Goal: Task Accomplishment & Management: Use online tool/utility

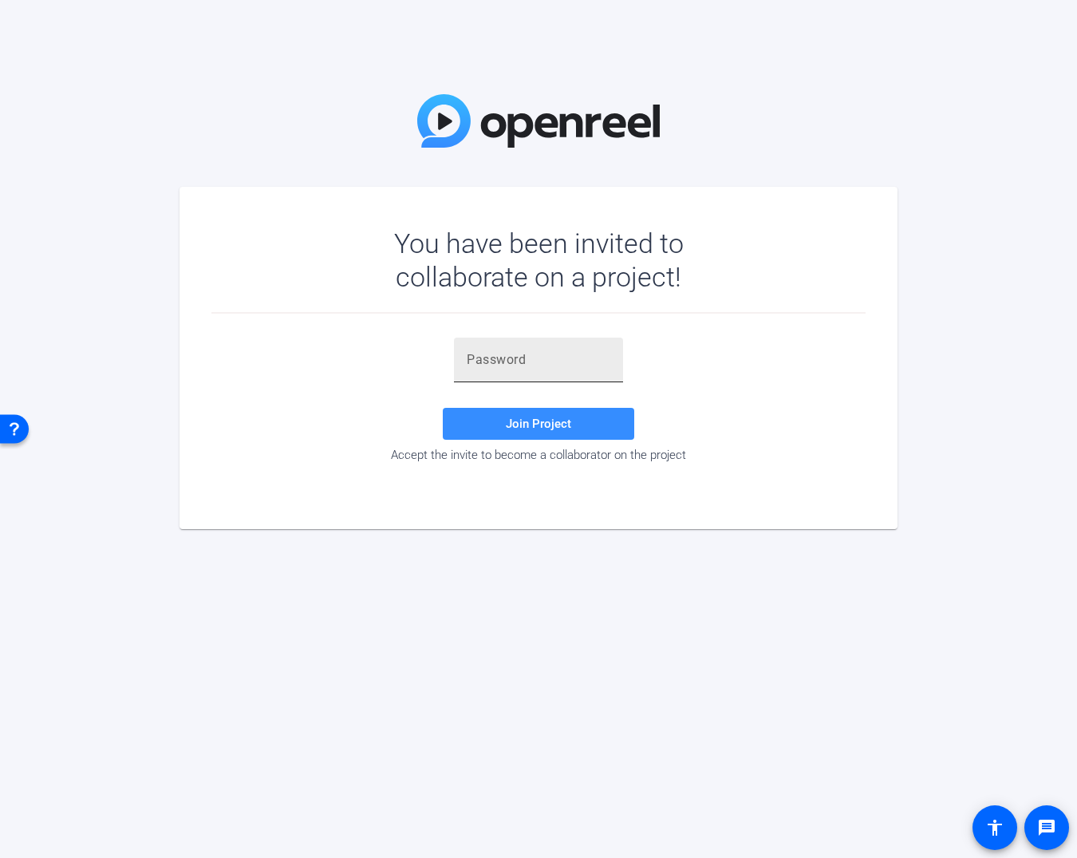
click at [501, 358] on input "text" at bounding box center [539, 359] width 144 height 19
paste input "~=XMk."
type input "~=XMk."
click at [504, 429] on span at bounding box center [539, 424] width 192 height 38
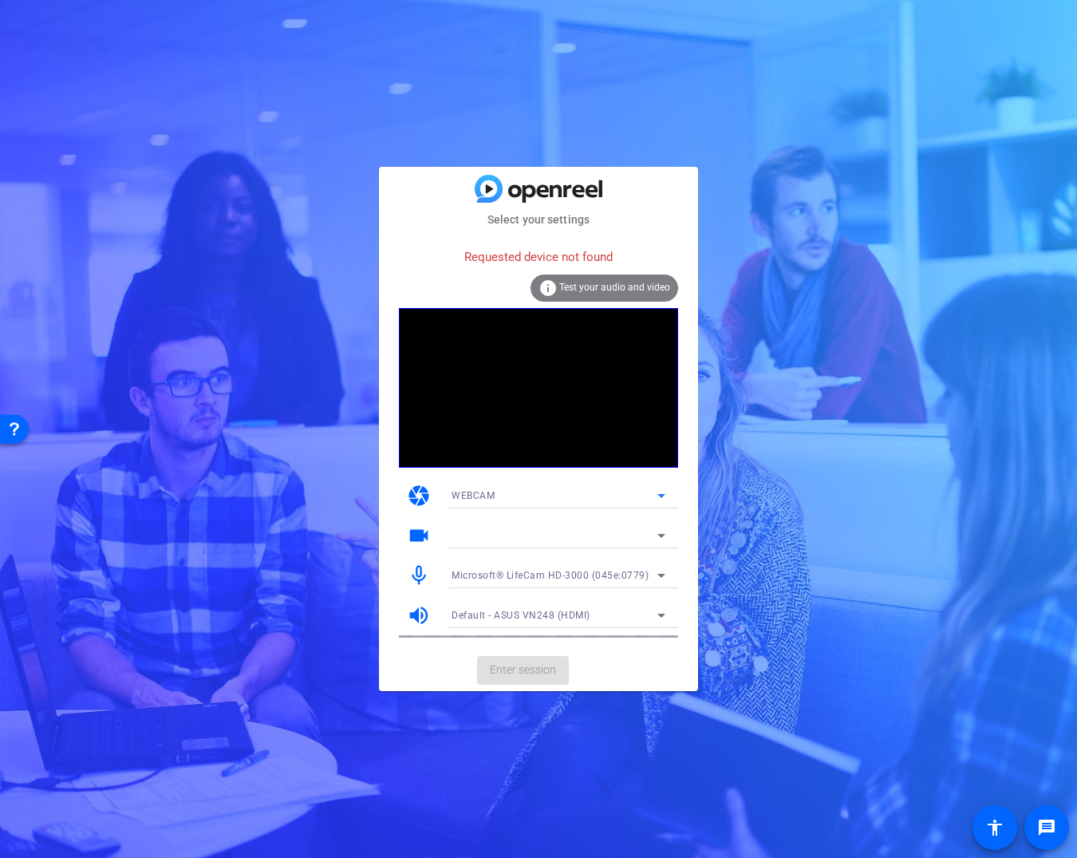
click at [531, 496] on div "WEBCAM" at bounding box center [555, 495] width 206 height 20
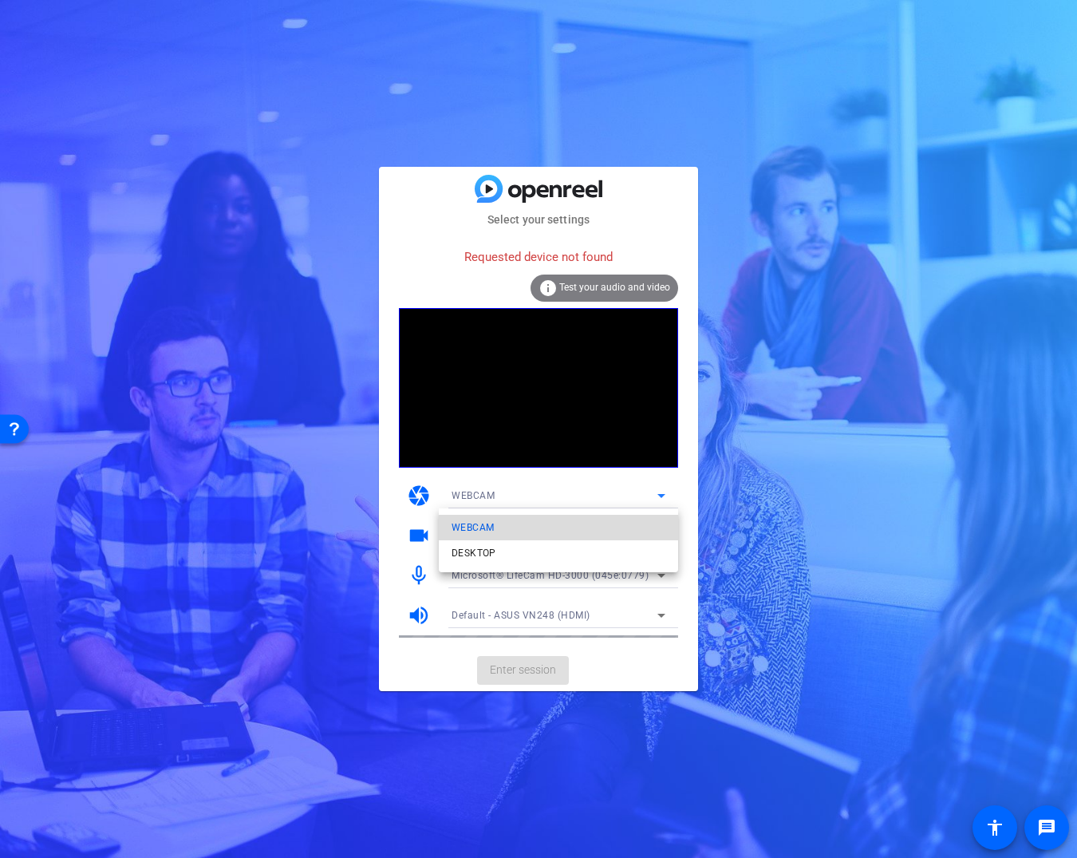
click at [523, 537] on mat-option "WEBCAM" at bounding box center [558, 528] width 239 height 26
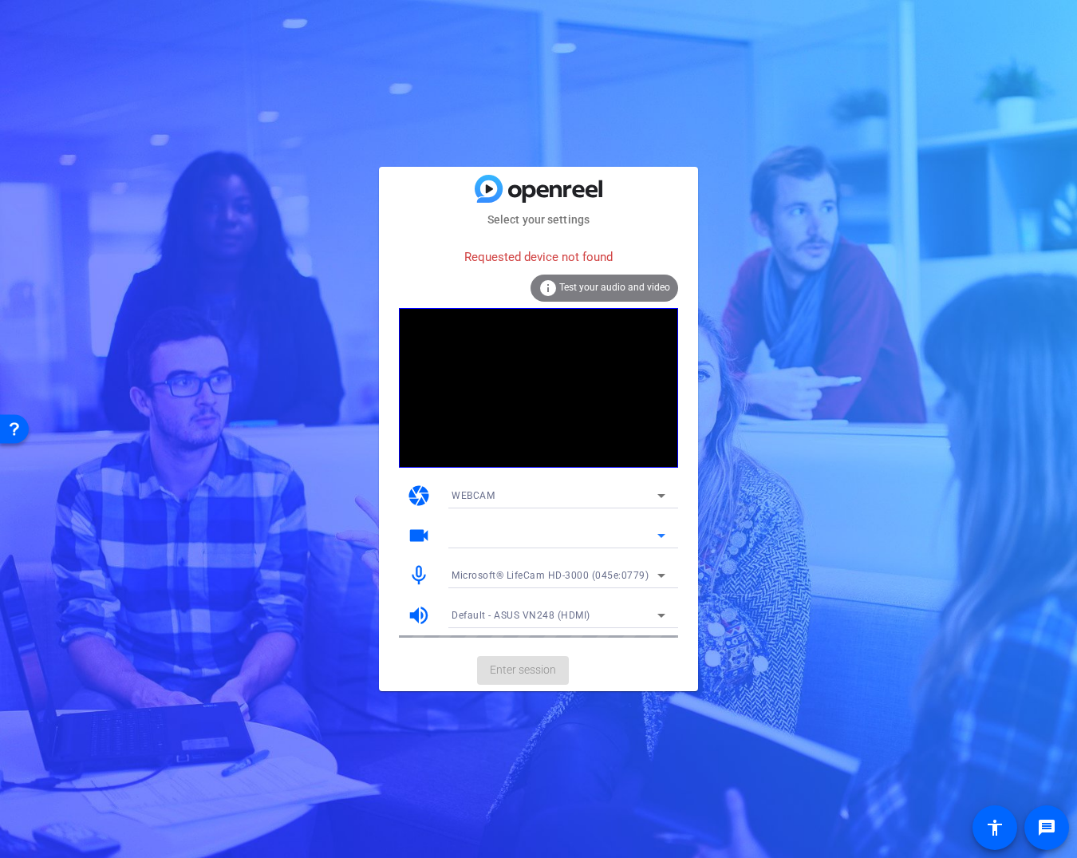
click at [587, 532] on div at bounding box center [555, 535] width 206 height 19
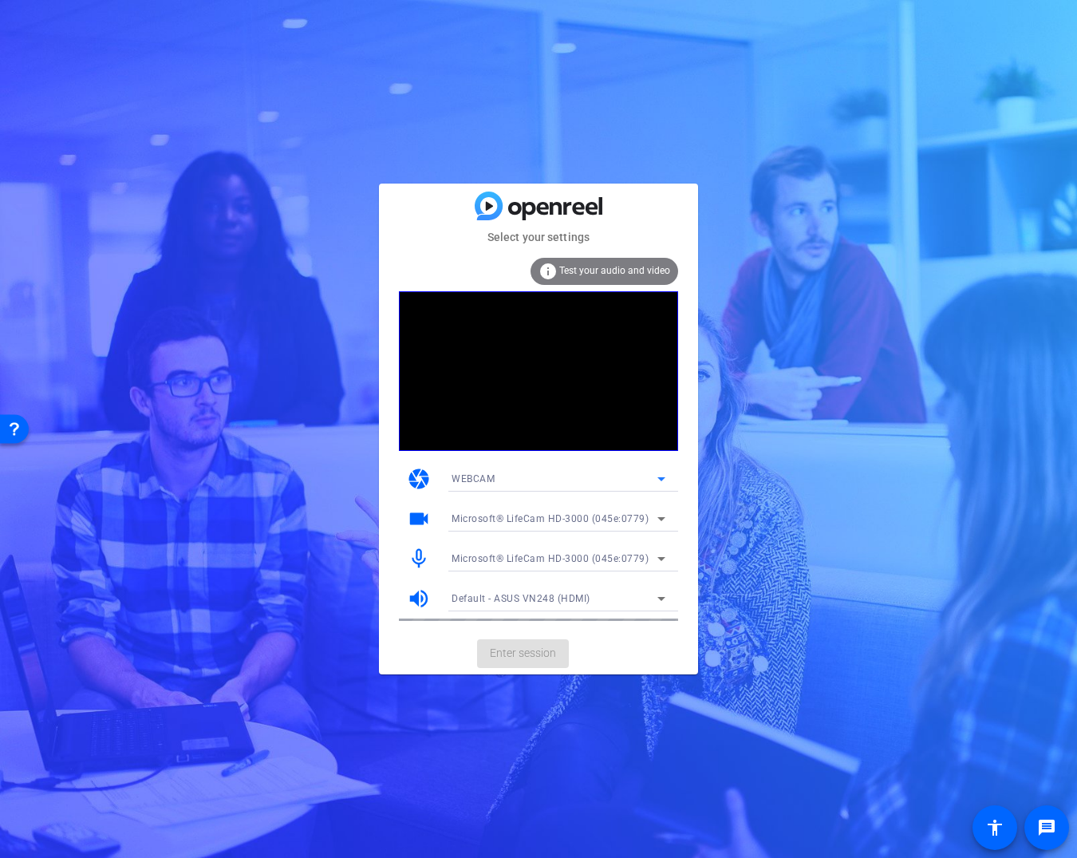
click at [504, 479] on div "WEBCAM" at bounding box center [555, 478] width 206 height 20
click at [504, 517] on mat-option "WEBCAM" at bounding box center [558, 511] width 239 height 26
click at [514, 599] on span "Default - ASUS VN248 (HDMI)" at bounding box center [521, 598] width 139 height 11
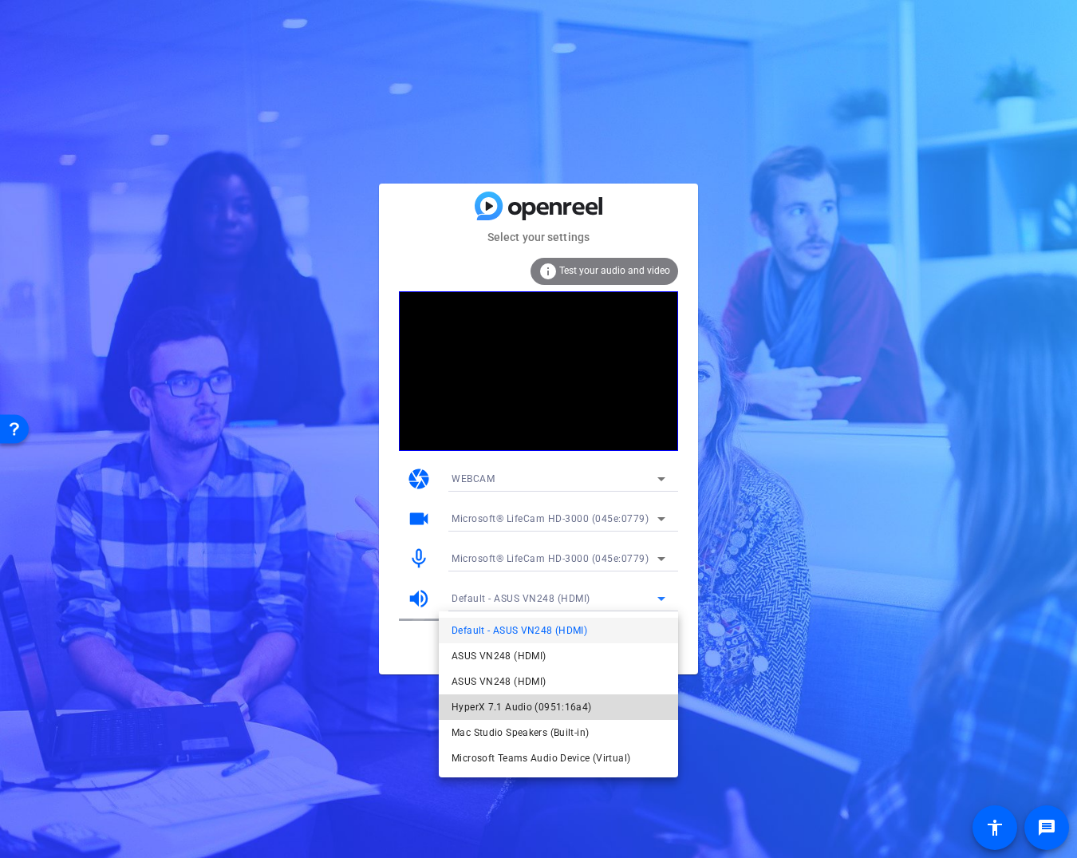
click at [531, 709] on span "HyperX 7.1 Audio (0951:16a4)" at bounding box center [522, 706] width 140 height 19
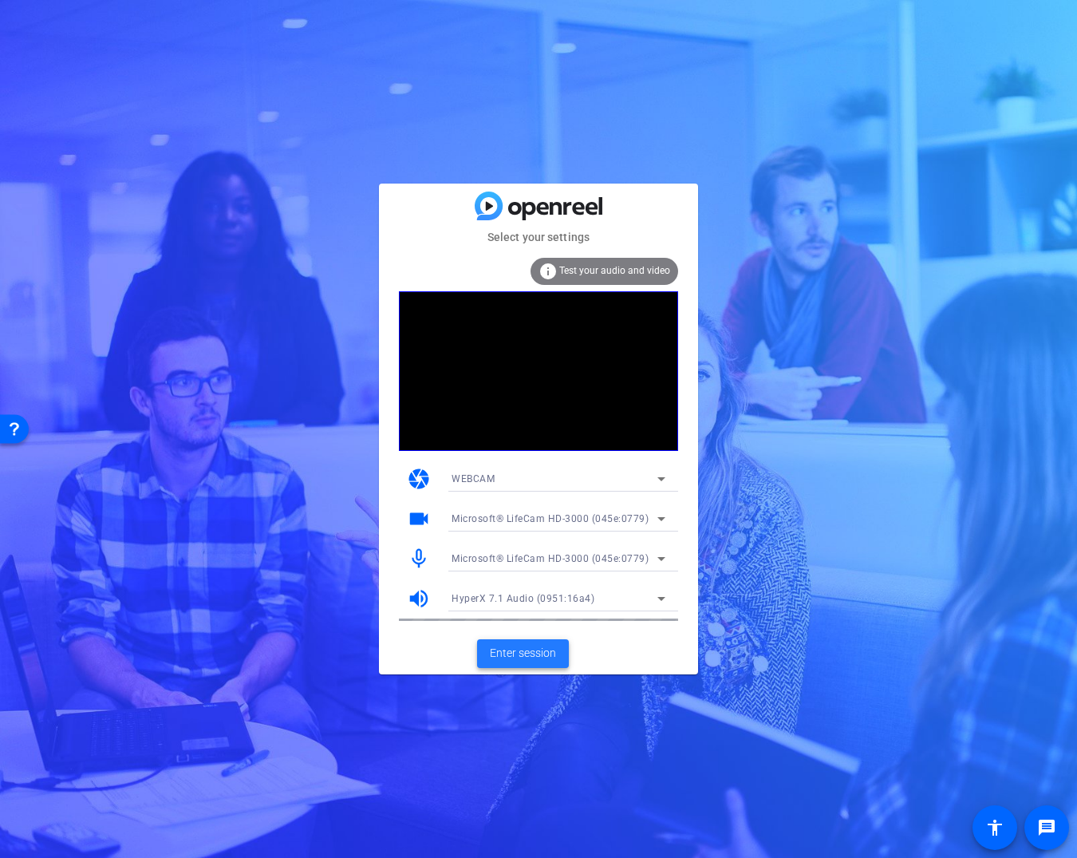
click at [531, 657] on span "Enter session" at bounding box center [523, 653] width 66 height 17
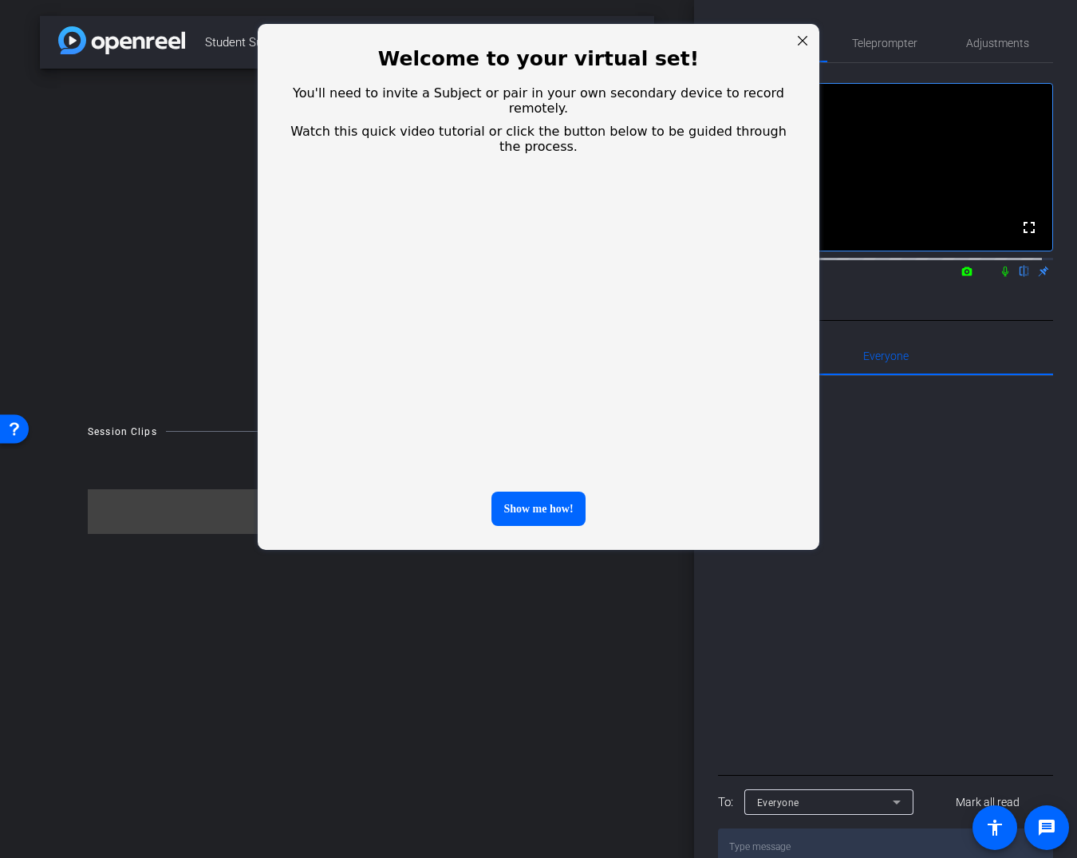
click at [529, 503] on div "Show me how!" at bounding box center [539, 517] width 562 height 66
click at [531, 492] on div "Show me how!" at bounding box center [538, 509] width 93 height 34
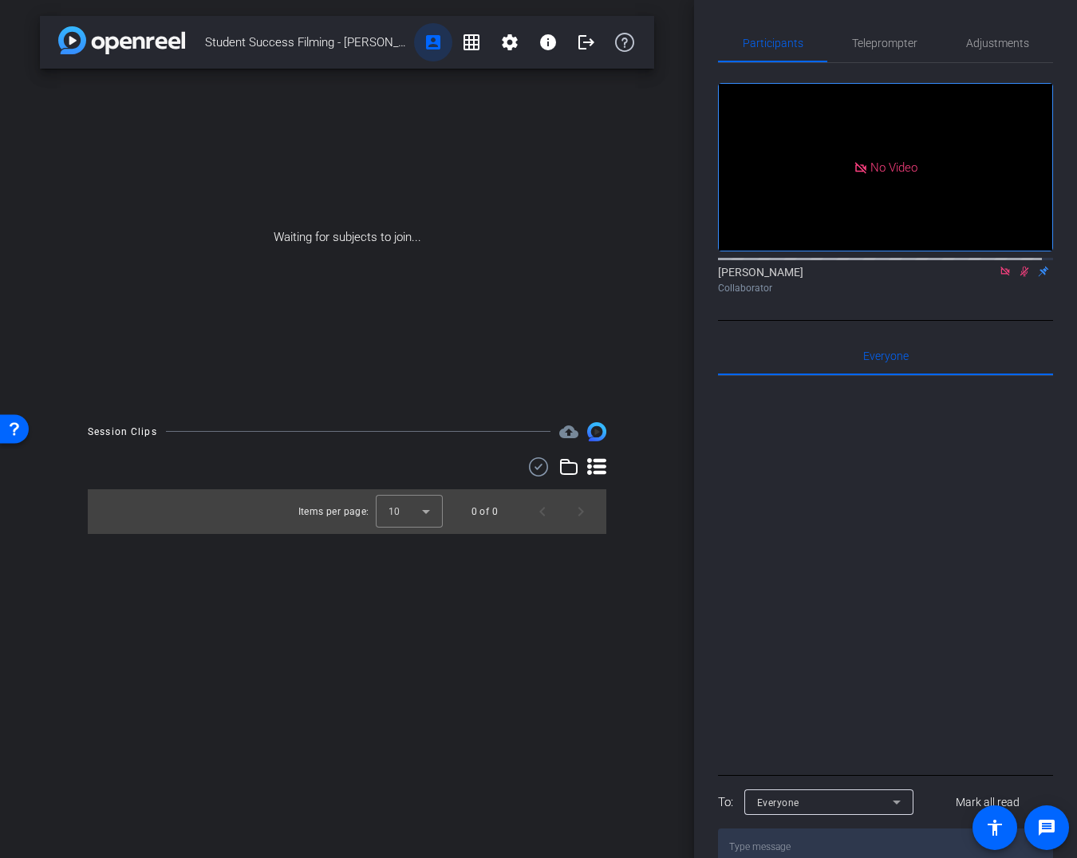
click at [440, 41] on mat-icon "account_box" at bounding box center [433, 42] width 19 height 19
click at [503, 48] on mat-icon "settings" at bounding box center [509, 42] width 19 height 19
click at [513, 68] on span "Session Settings" at bounding box center [546, 74] width 84 height 19
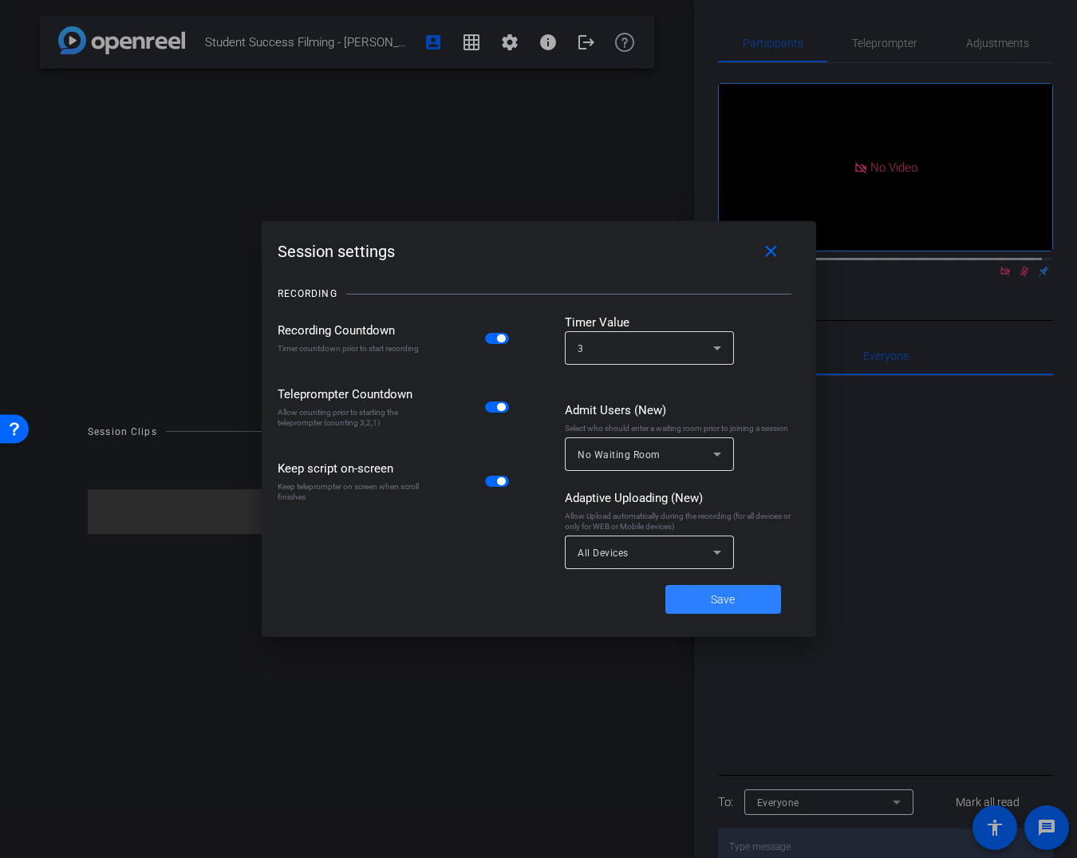
click at [745, 607] on span at bounding box center [724, 599] width 116 height 38
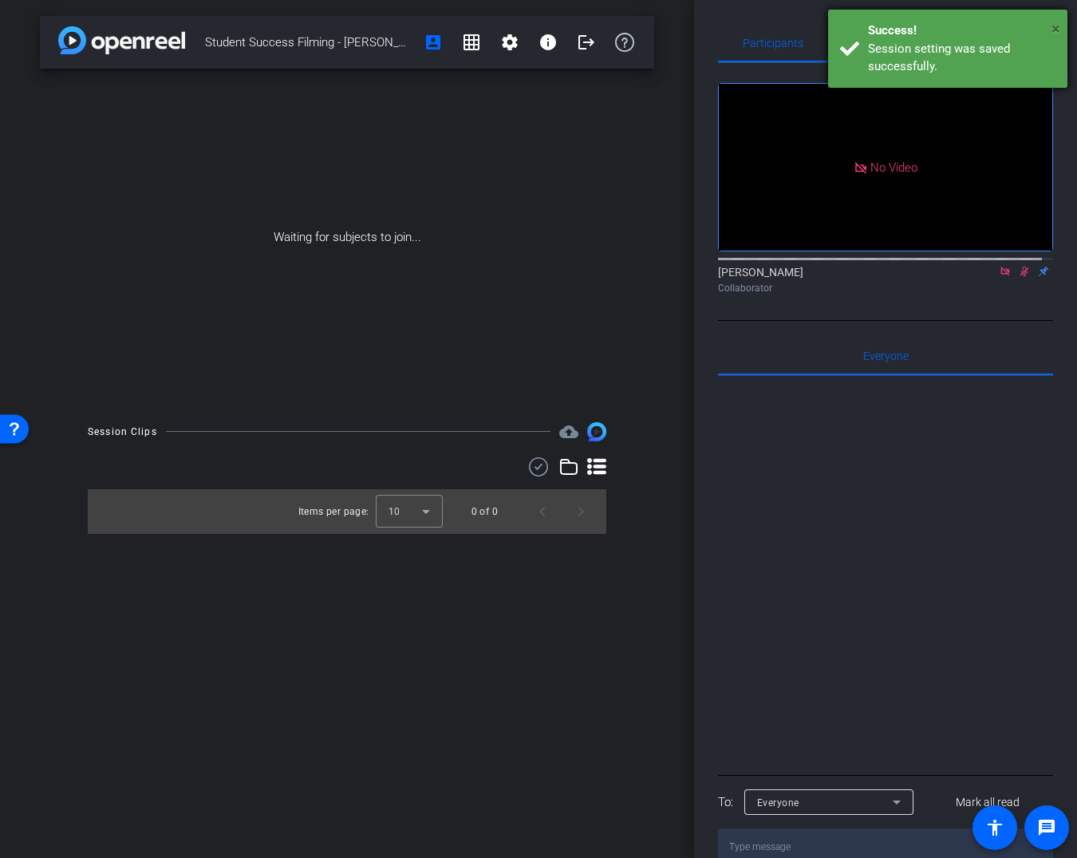
click at [1055, 31] on span "×" at bounding box center [1056, 28] width 9 height 19
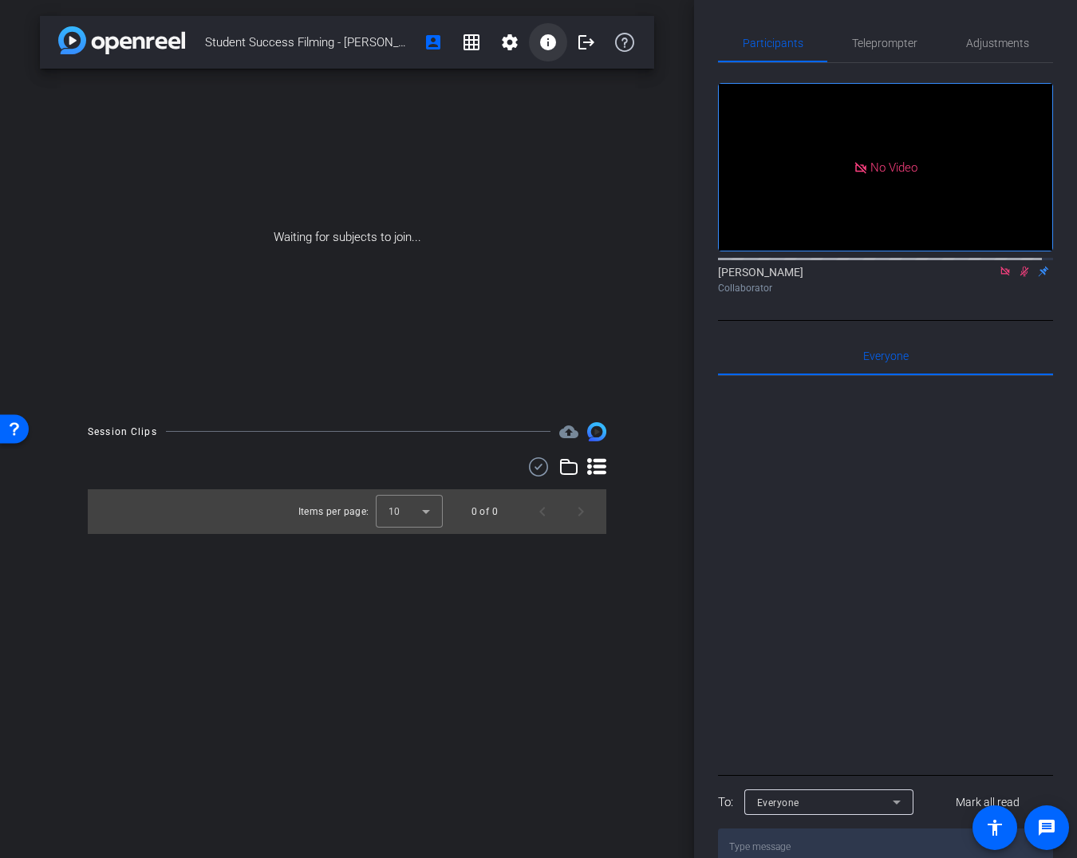
click at [543, 43] on mat-icon "info" at bounding box center [548, 42] width 19 height 19
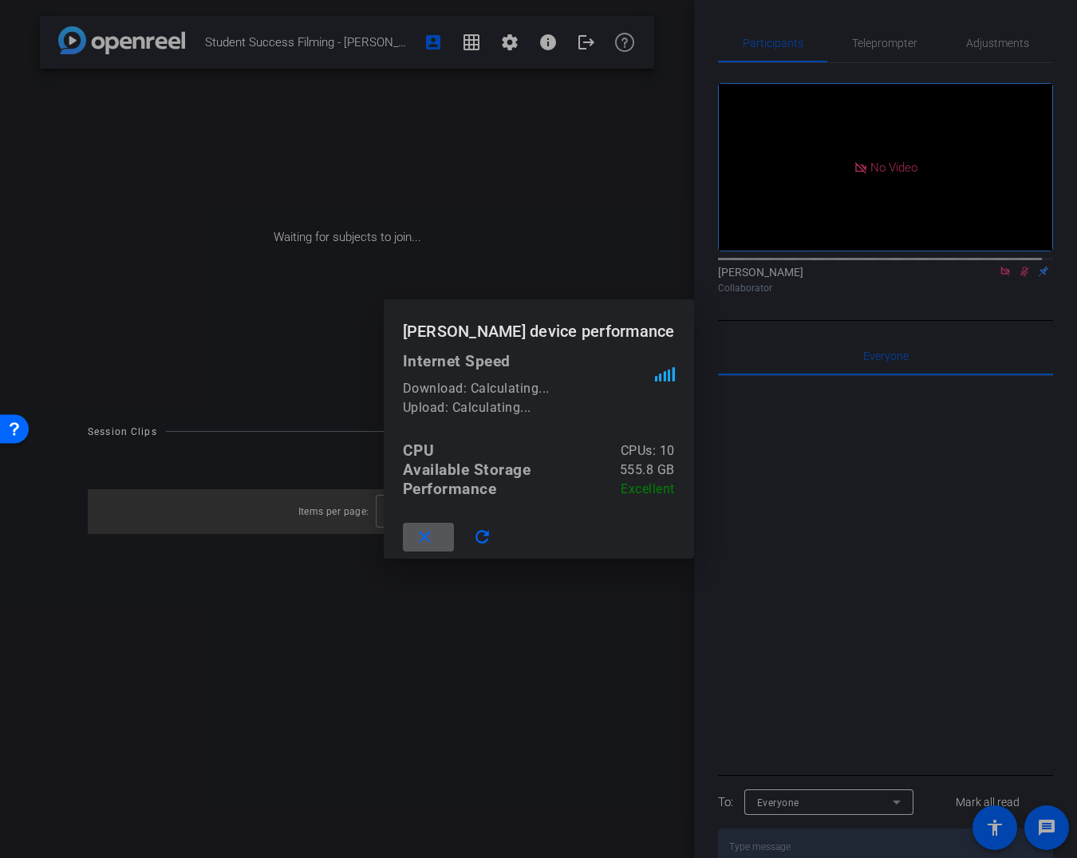
click at [855, 330] on div at bounding box center [538, 429] width 1077 height 858
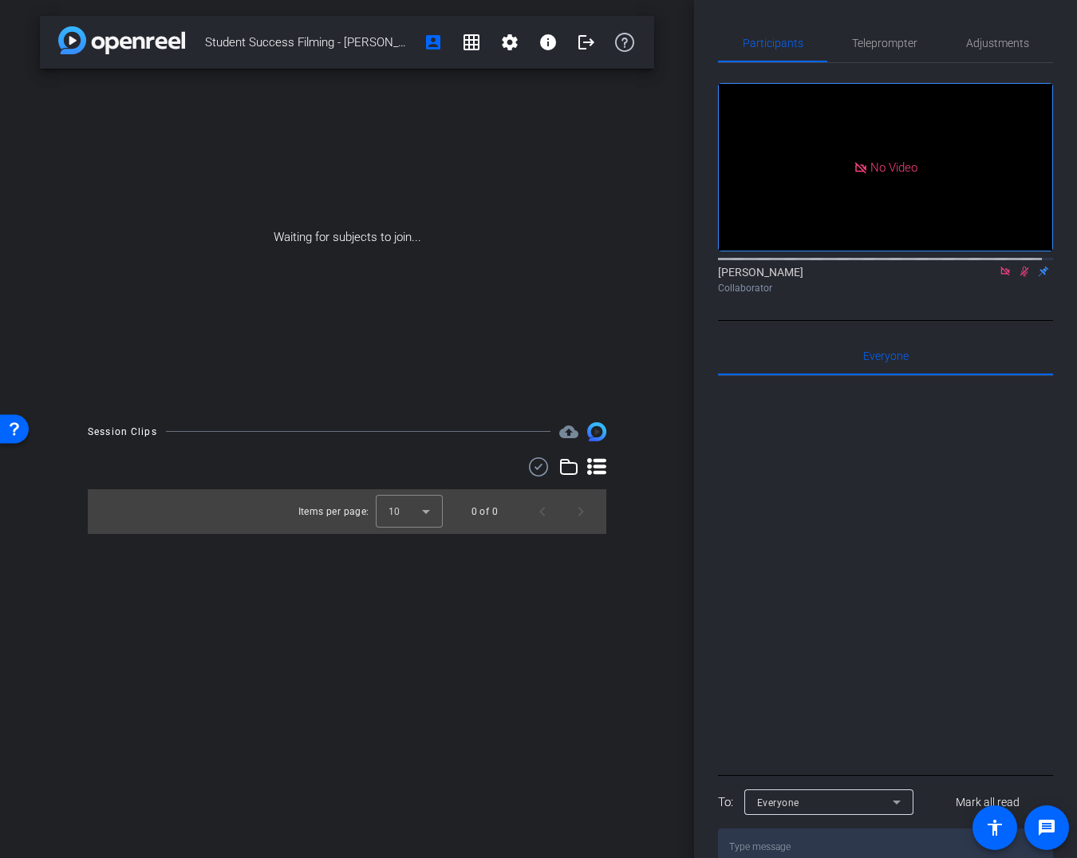
click at [947, 233] on div "No Video" at bounding box center [886, 167] width 334 height 167
click at [1001, 275] on icon at bounding box center [1005, 271] width 9 height 9
click at [735, 237] on mat-icon "settings" at bounding box center [738, 227] width 19 height 19
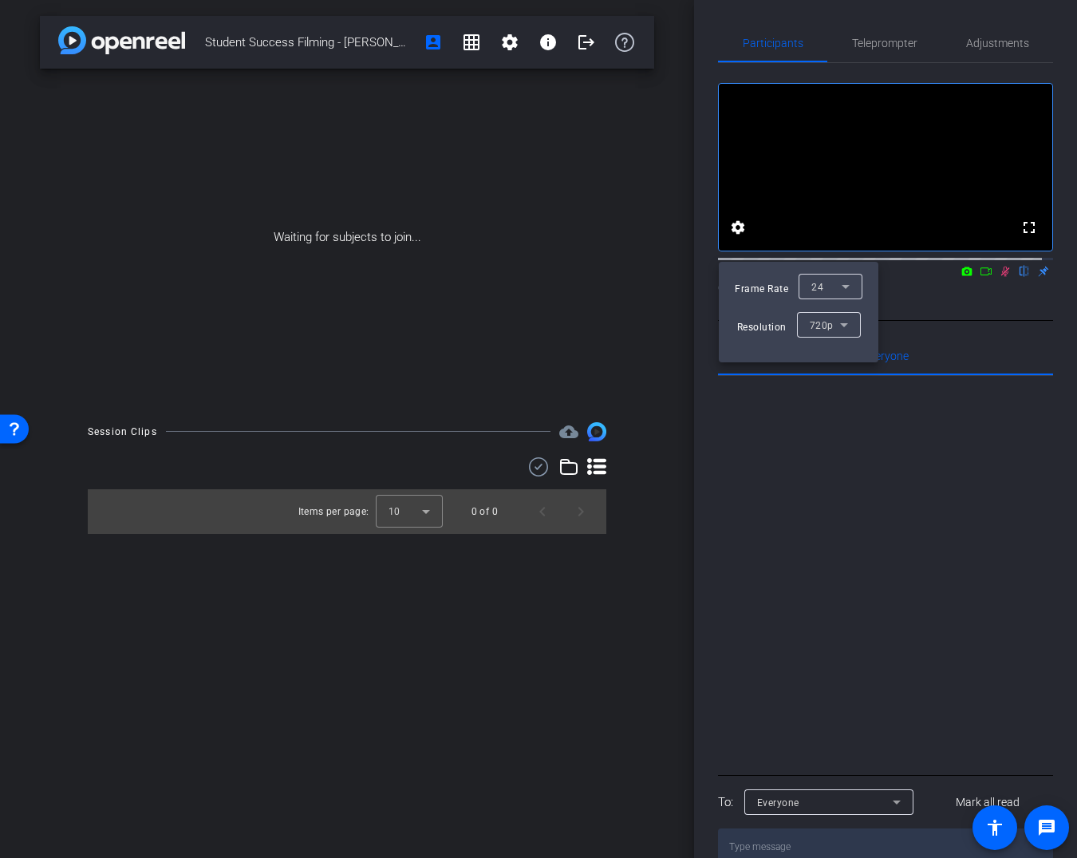
click at [836, 325] on icon at bounding box center [844, 324] width 19 height 19
click at [907, 445] on div at bounding box center [538, 429] width 1077 height 858
drag, startPoint x: 970, startPoint y: 286, endPoint x: 960, endPoint y: 294, distance: 12.5
click at [960, 294] on div at bounding box center [538, 429] width 1077 height 858
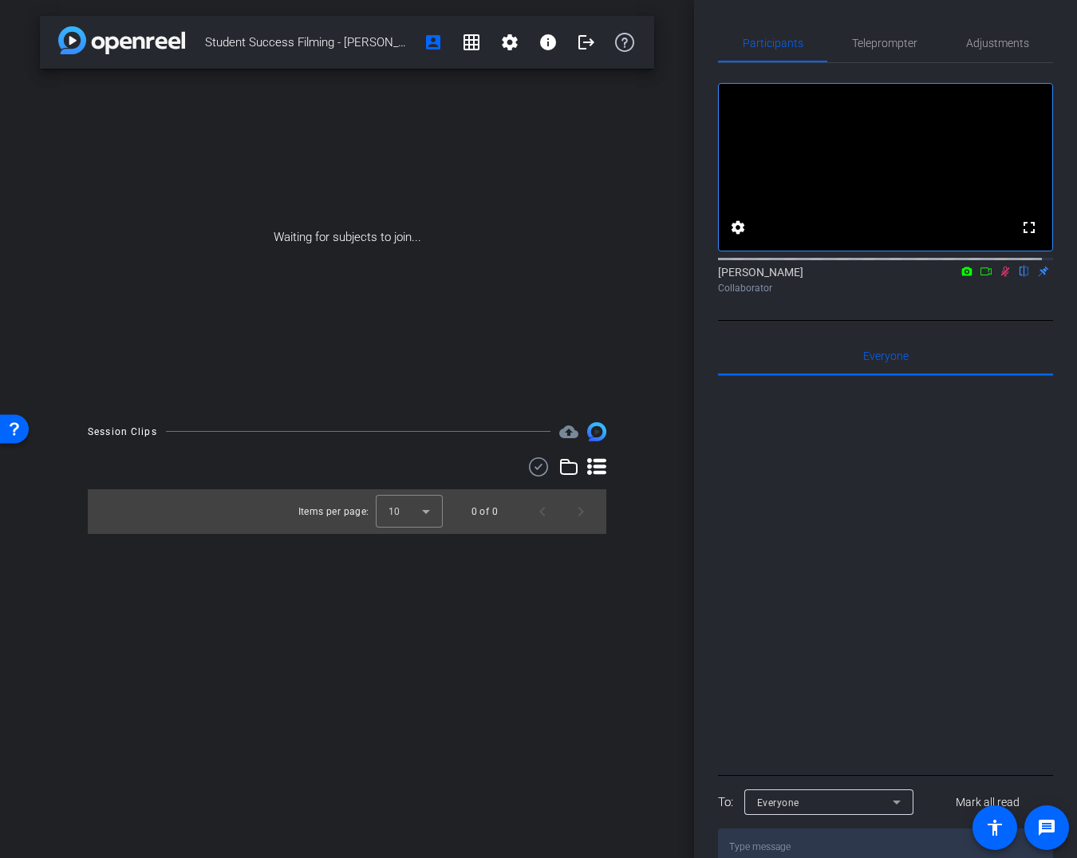
click at [962, 275] on icon at bounding box center [967, 271] width 10 height 9
click at [954, 283] on div at bounding box center [538, 429] width 1077 height 858
click at [980, 277] on icon at bounding box center [986, 271] width 13 height 11
click at [975, 285] on div "Juan Reyna Collaborator" at bounding box center [885, 279] width 335 height 31
click at [1001, 275] on icon at bounding box center [1005, 271] width 9 height 9
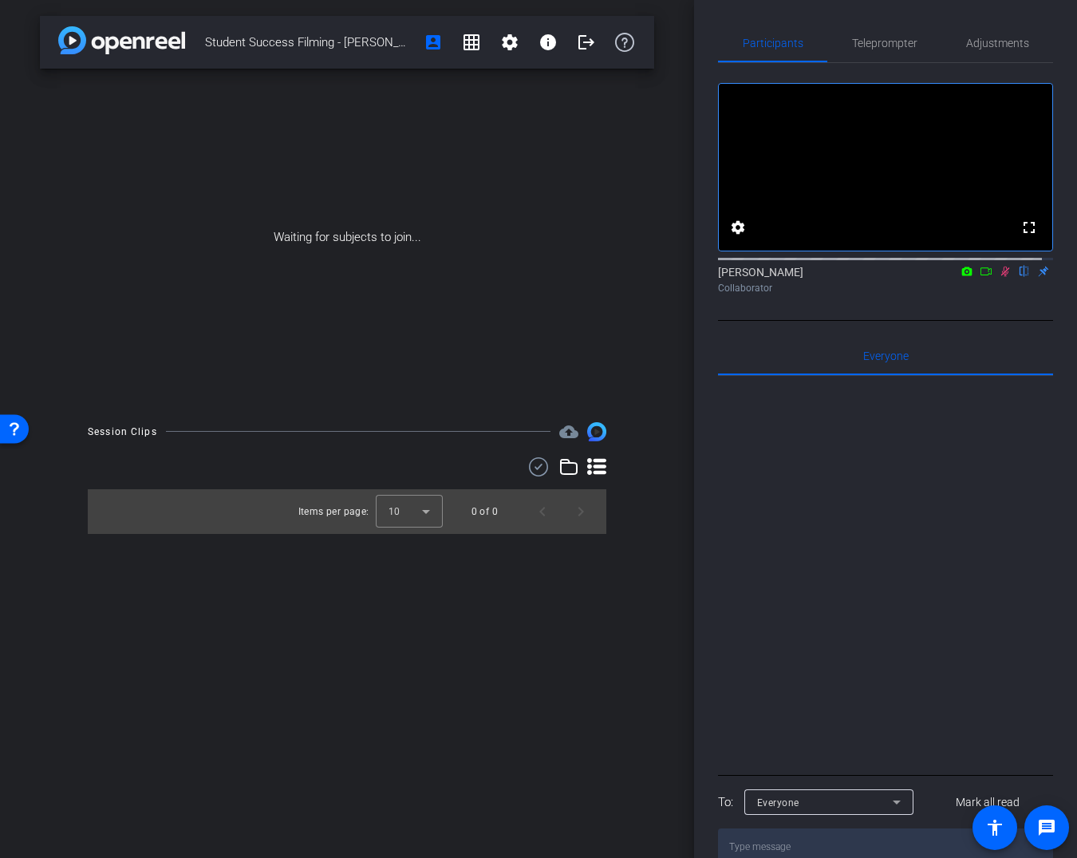
click at [999, 277] on icon at bounding box center [1005, 271] width 13 height 11
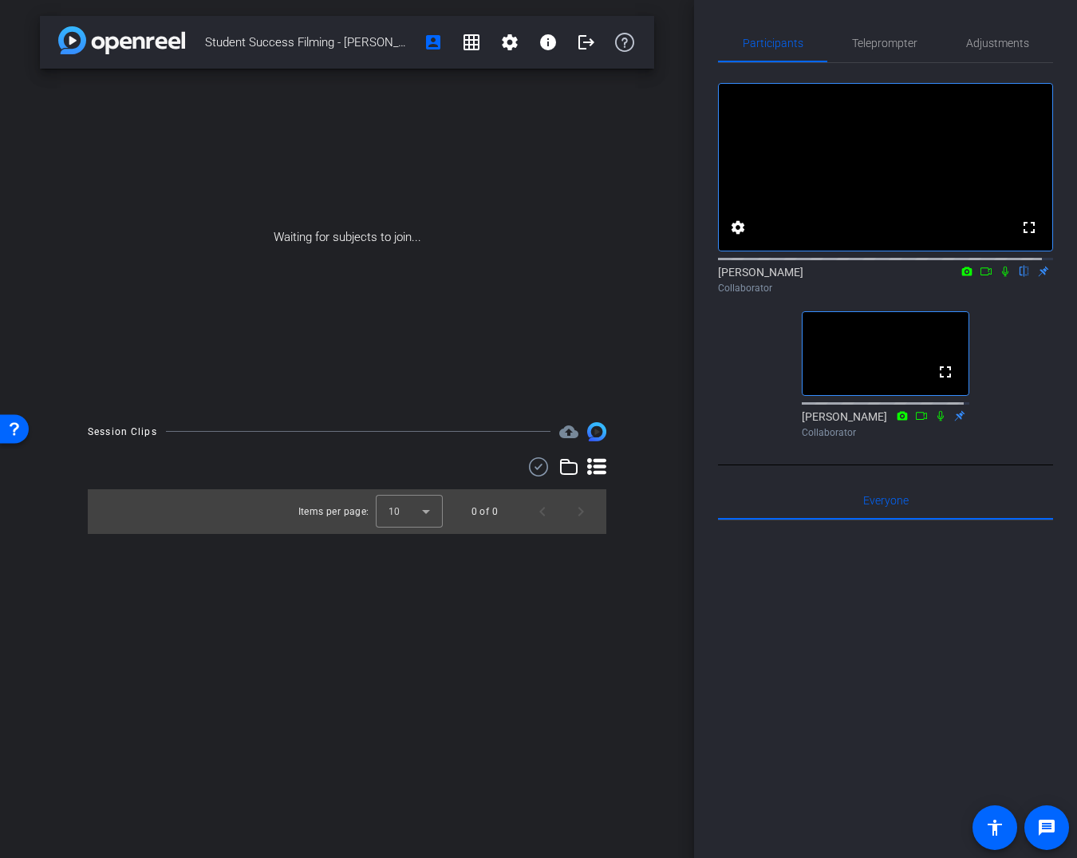
click at [962, 275] on icon at bounding box center [967, 271] width 10 height 9
click at [1004, 345] on div at bounding box center [538, 429] width 1077 height 858
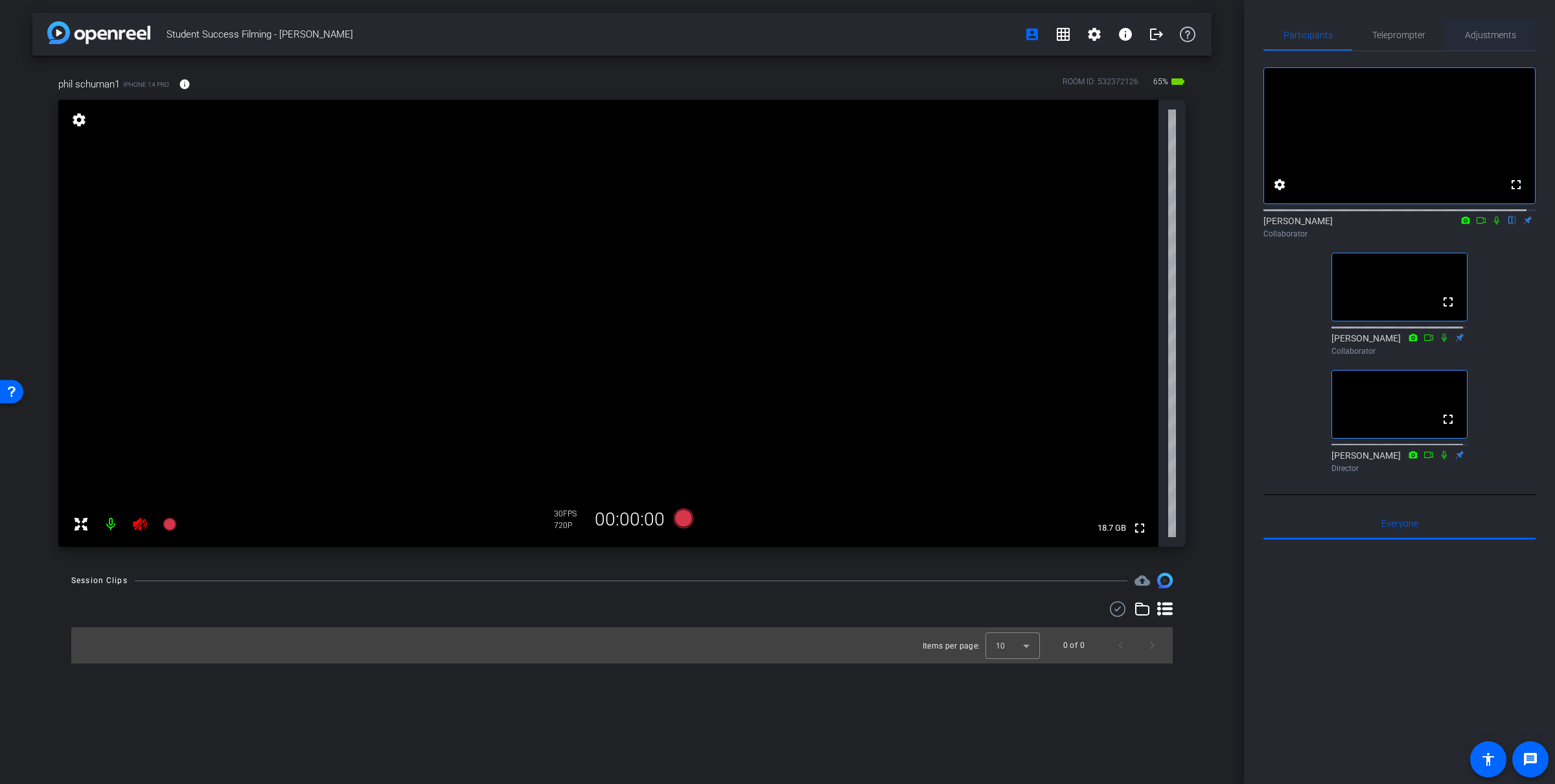
click at [875, 40] on span "Adjustments" at bounding box center [1490, 35] width 51 height 31
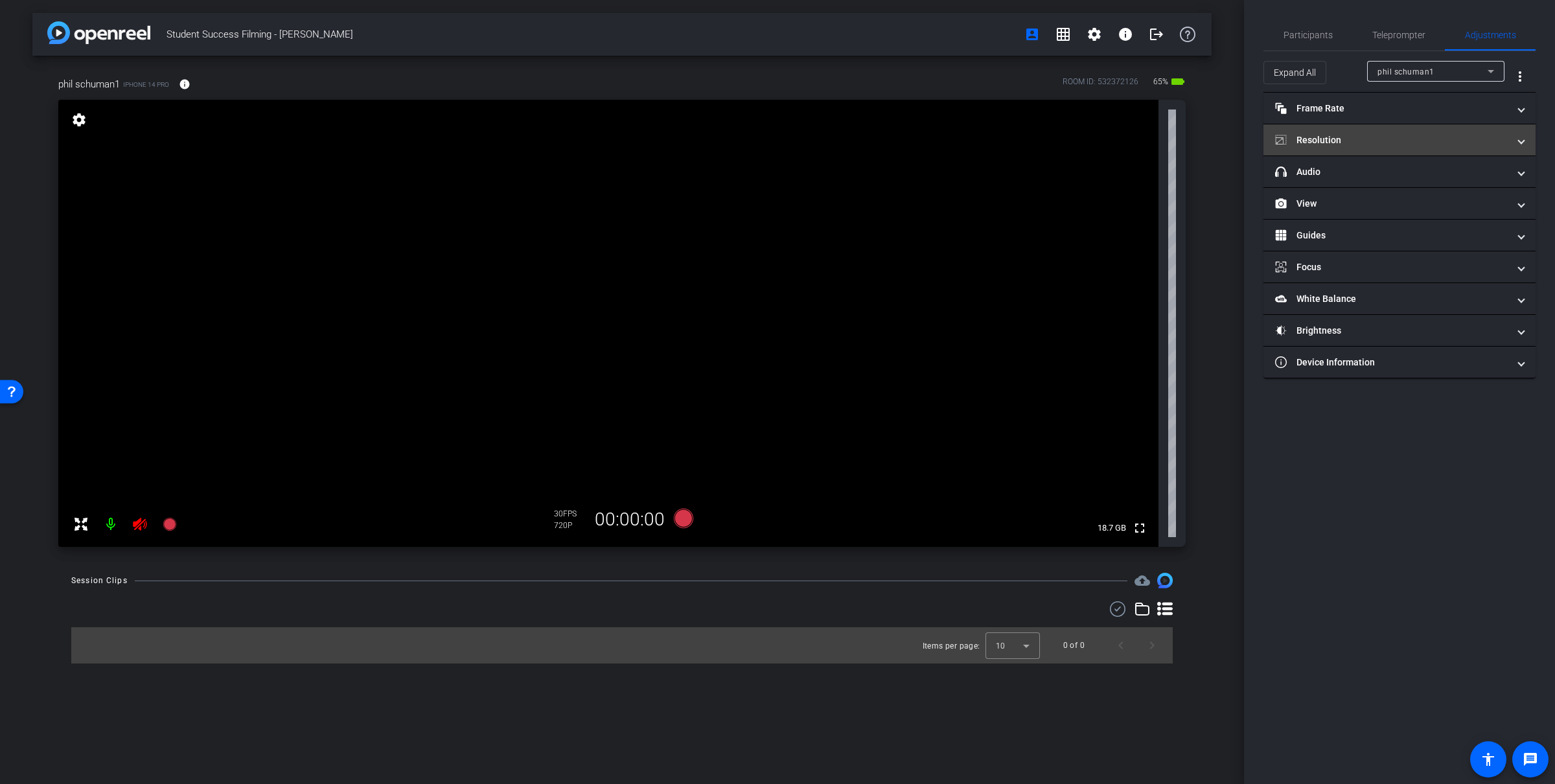
click at [875, 144] on mat-panel-title "Resolution" at bounding box center [1391, 140] width 233 height 14
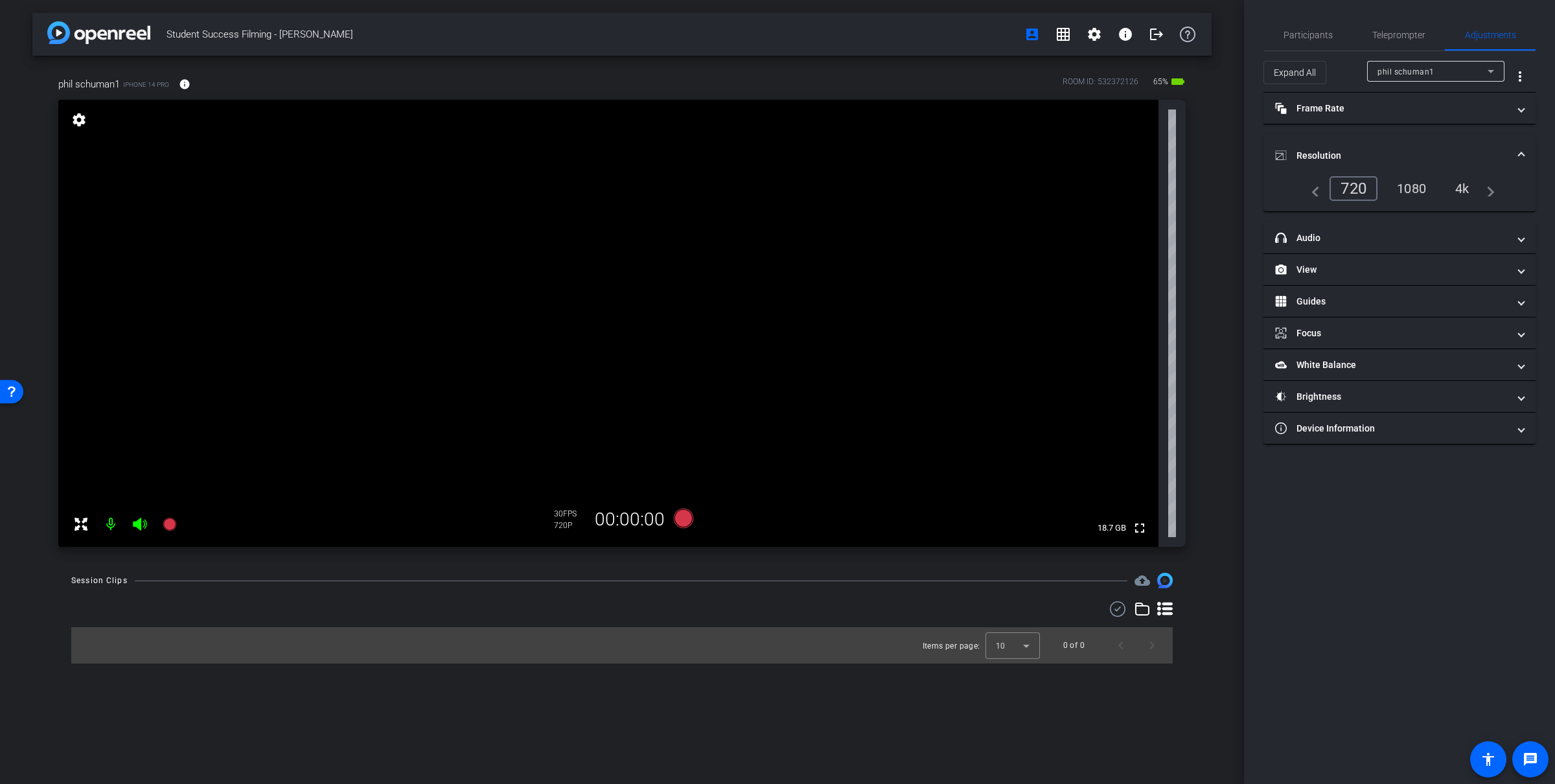
click at [875, 189] on div "1080" at bounding box center [1412, 188] width 49 height 22
click at [875, 234] on mat-panel-title "headphone icon Audio" at bounding box center [1391, 238] width 233 height 14
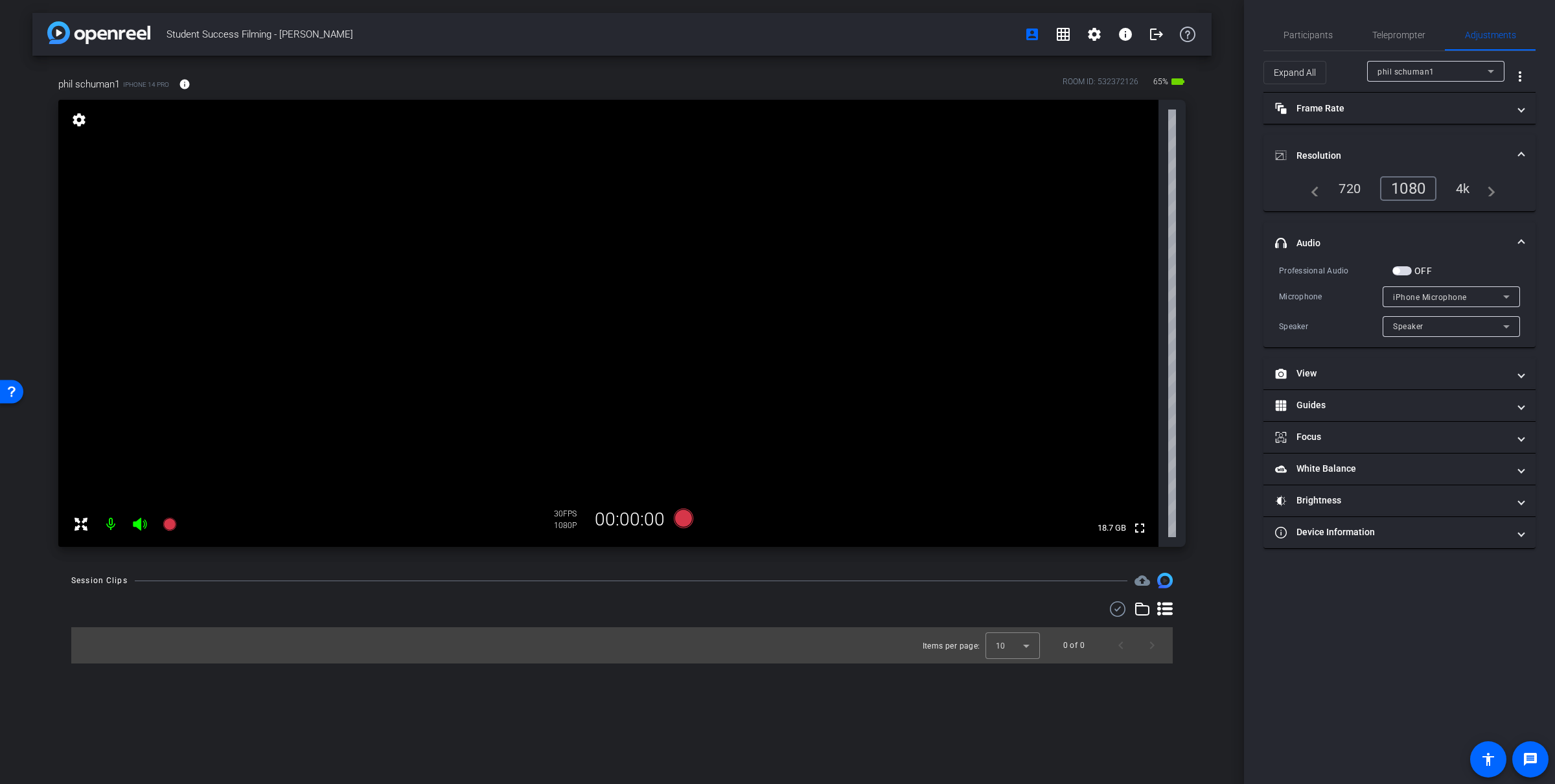
click at [875, 139] on mat-expansion-panel-header "Resolution" at bounding box center [1399, 155] width 272 height 41
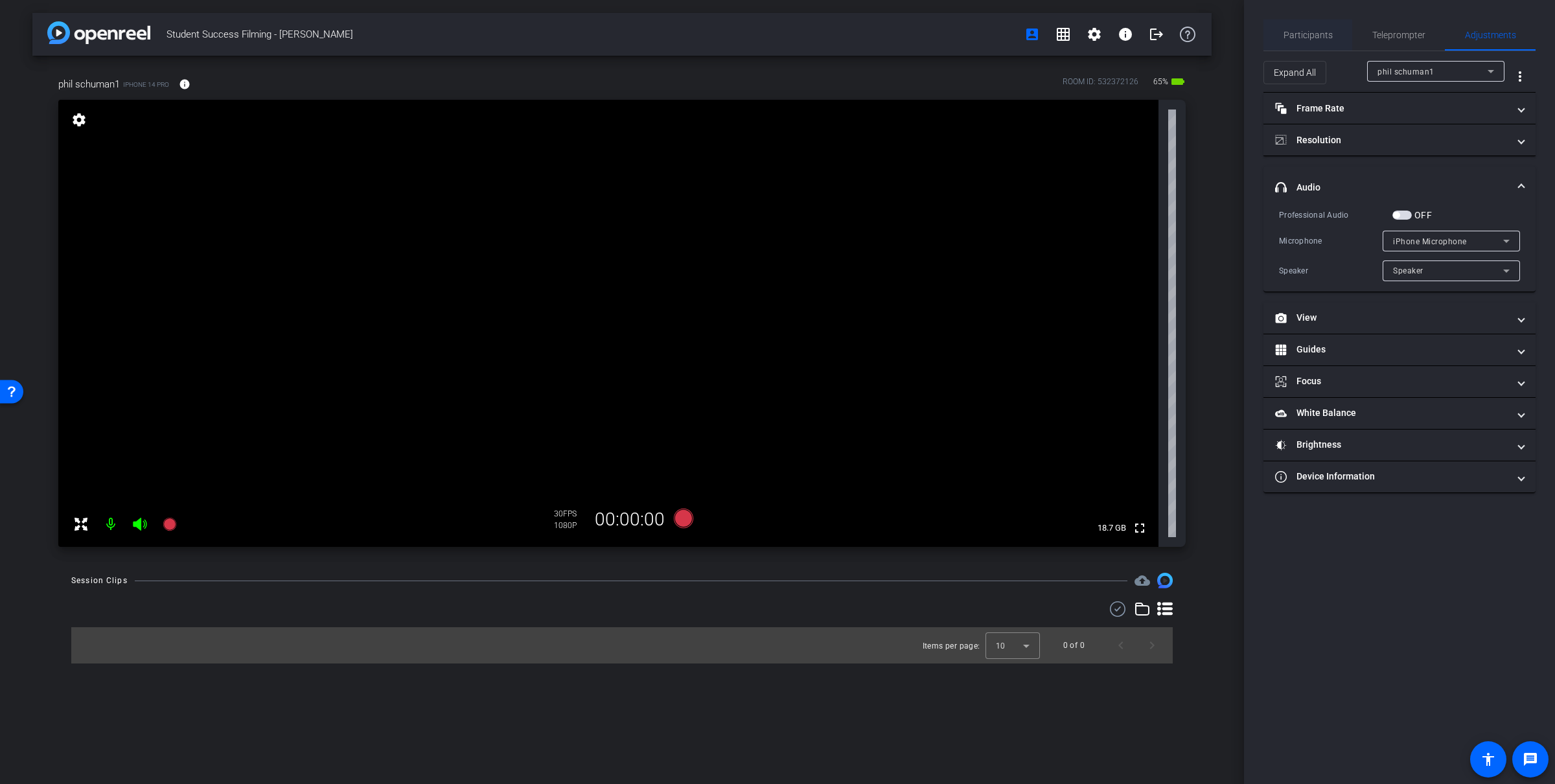
click at [875, 33] on div "Participants" at bounding box center [1307, 35] width 89 height 31
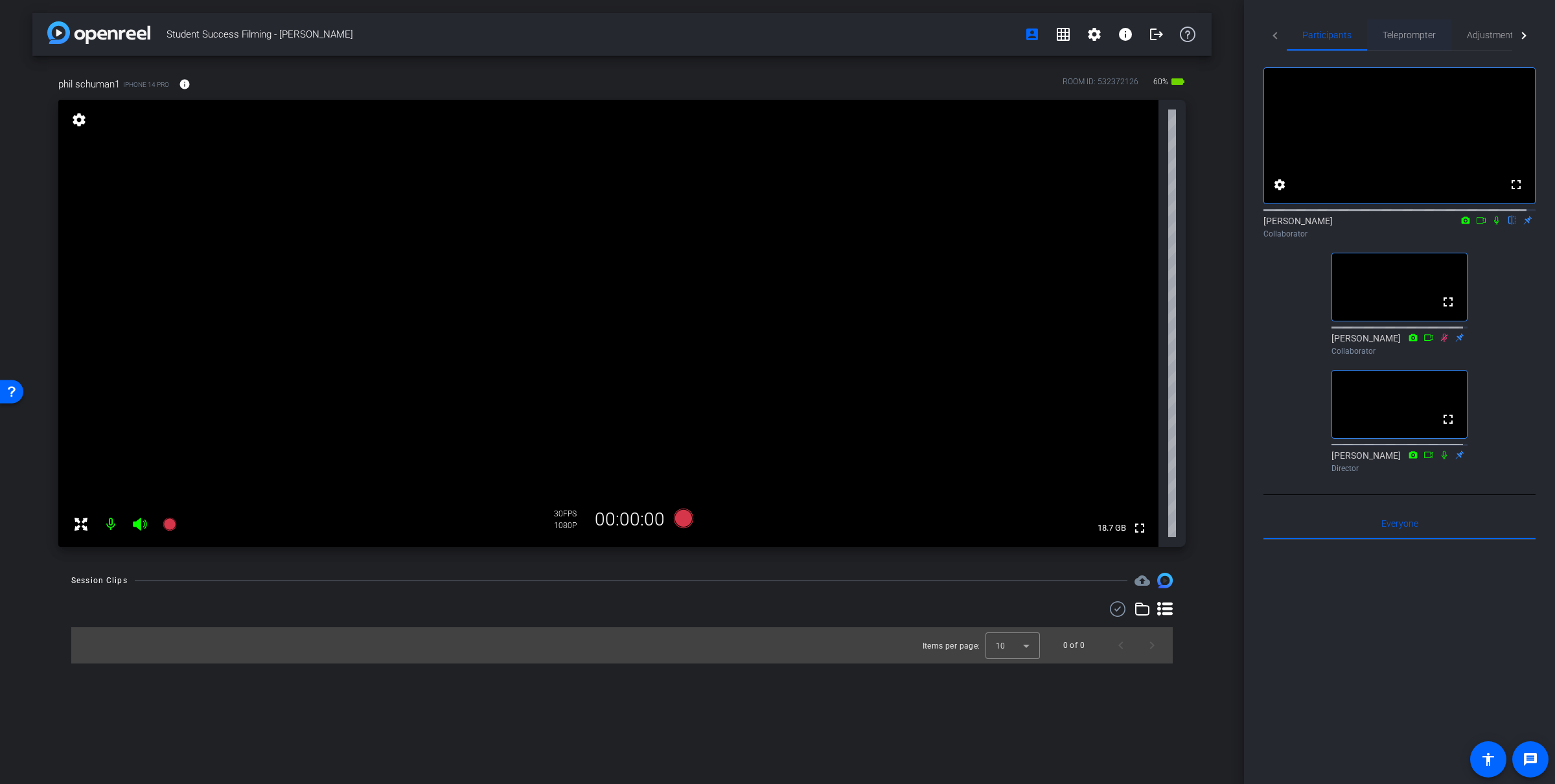
click at [875, 37] on span "Teleprompter" at bounding box center [1409, 35] width 53 height 9
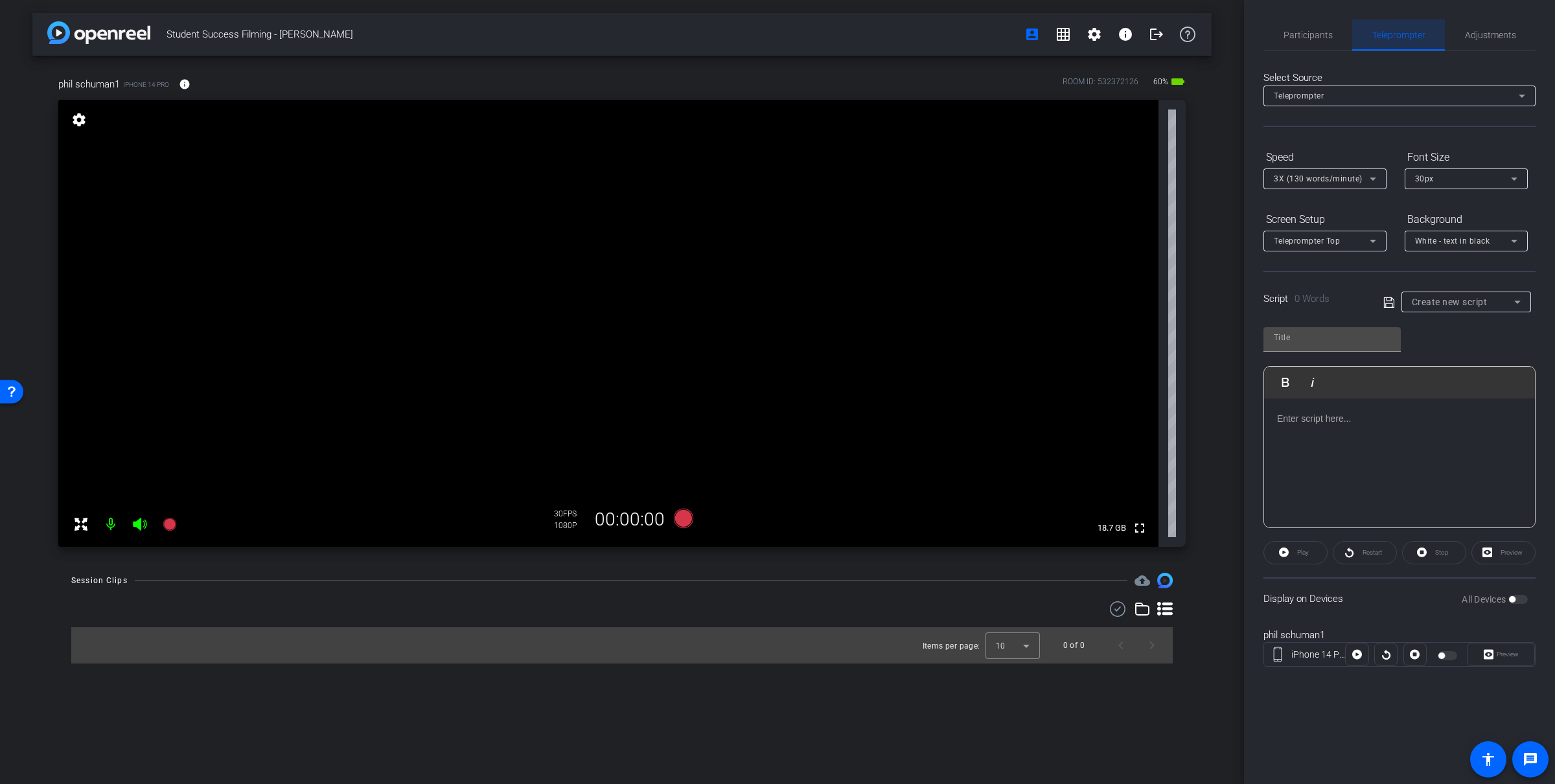
click at [875, 36] on div "Teleprompter" at bounding box center [1398, 35] width 93 height 31
click at [875, 40] on span "Participants" at bounding box center [1308, 35] width 50 height 9
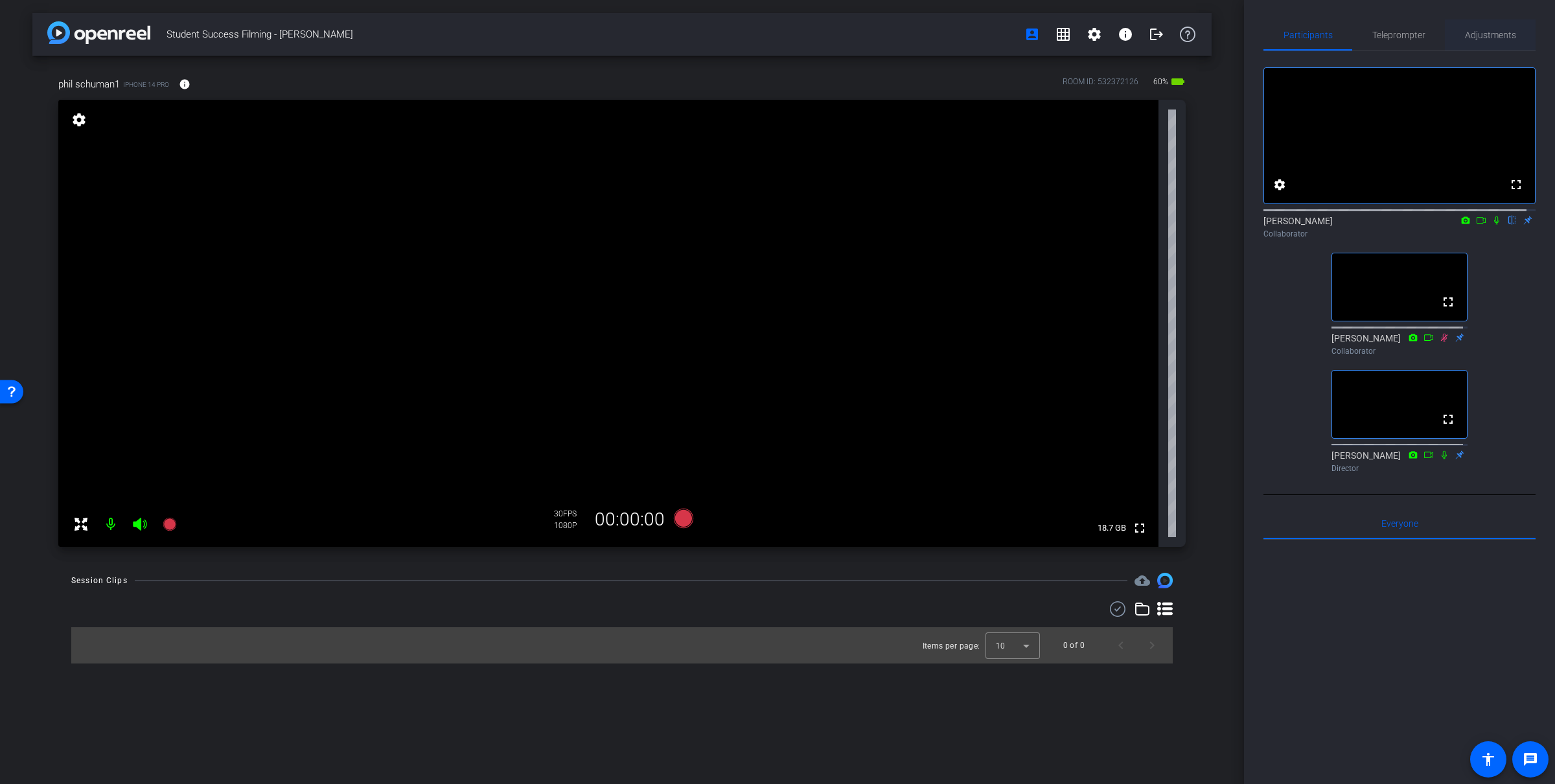
click at [875, 40] on span "Adjustments" at bounding box center [1490, 35] width 51 height 9
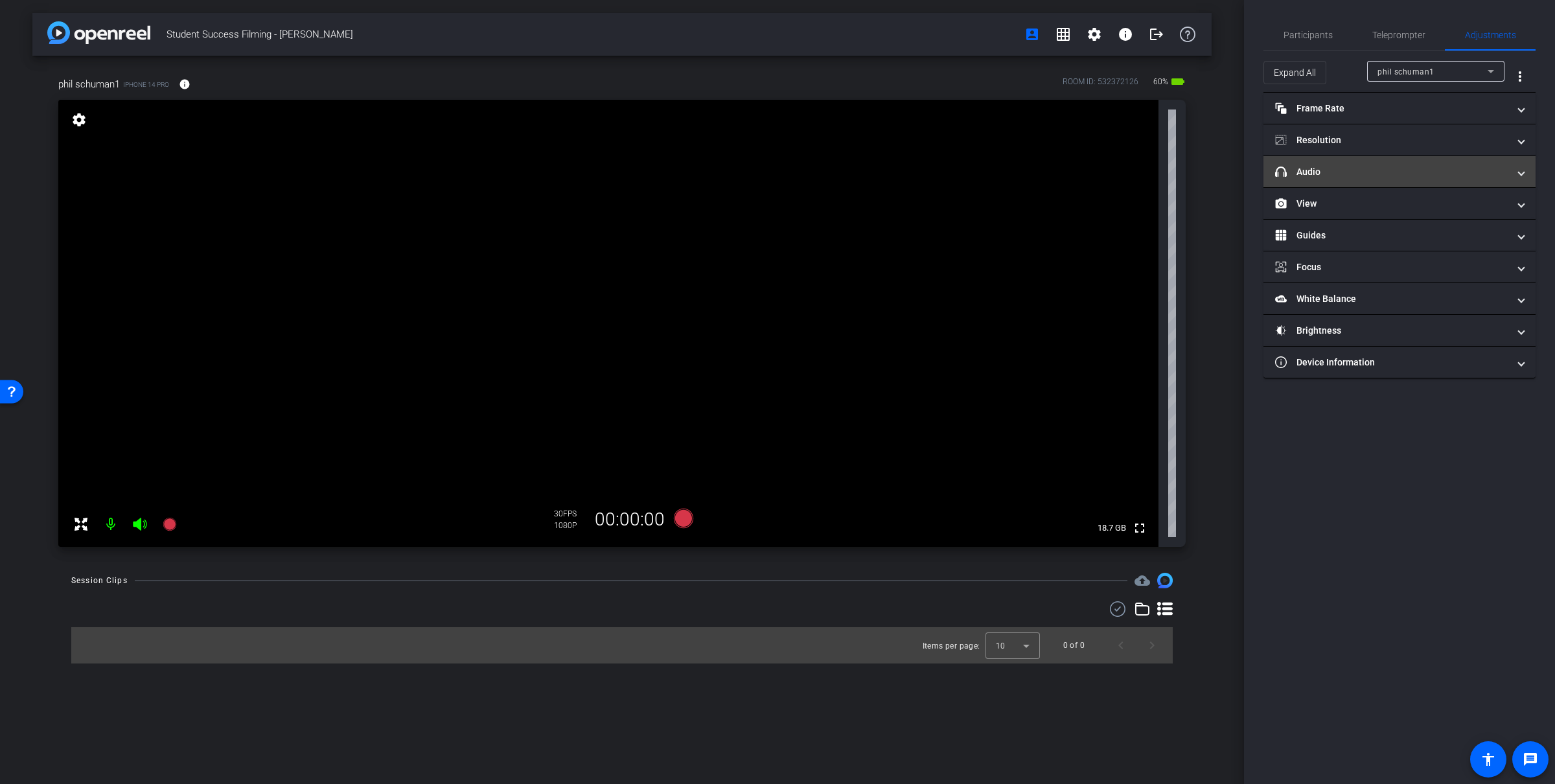
click at [875, 162] on mat-expansion-panel-header "headphone icon Audio" at bounding box center [1399, 171] width 272 height 31
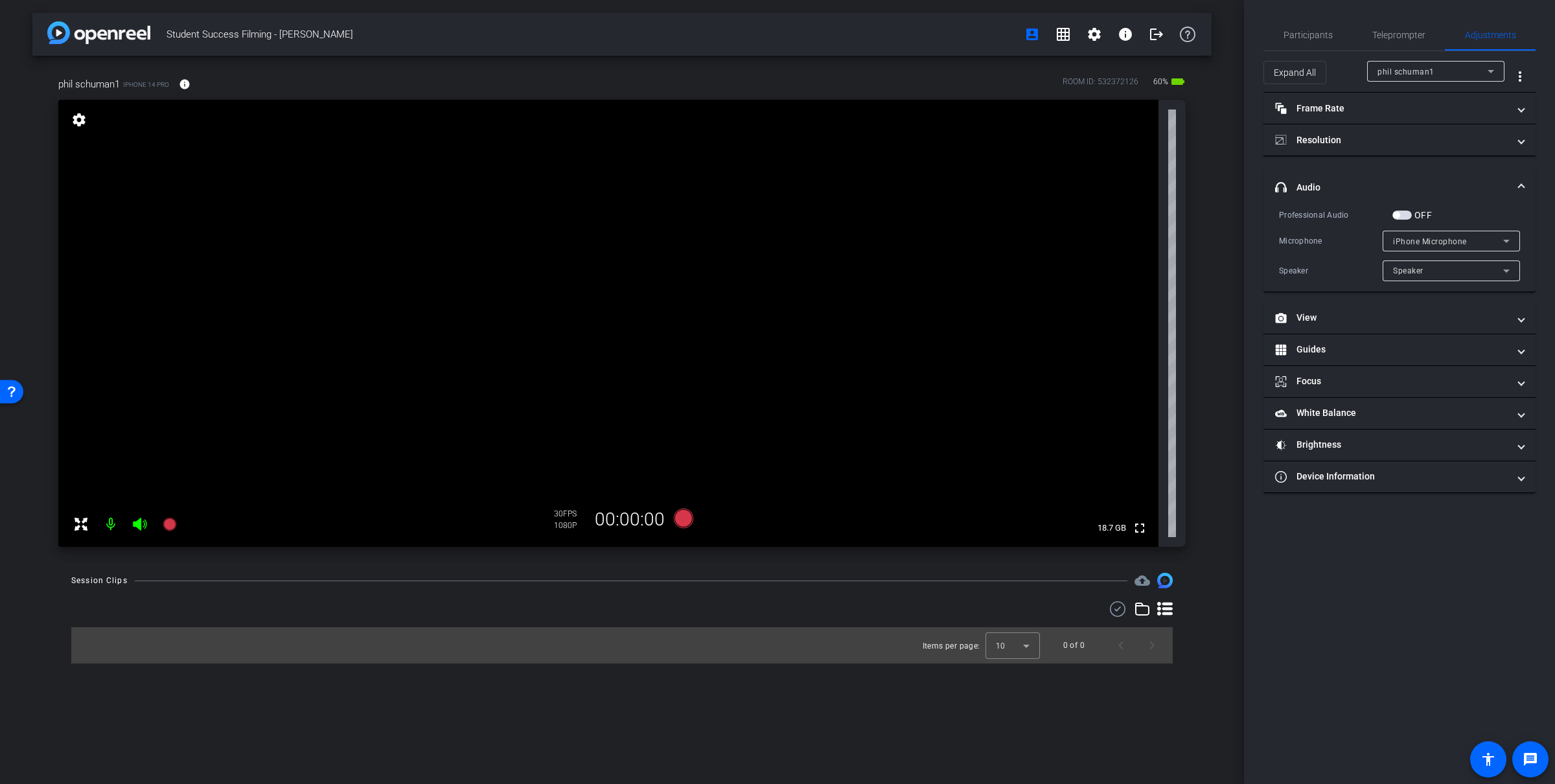
click at [875, 213] on span "button" at bounding box center [1402, 214] width 19 height 9
click at [875, 237] on span "iPhone Microphone" at bounding box center [1430, 241] width 74 height 9
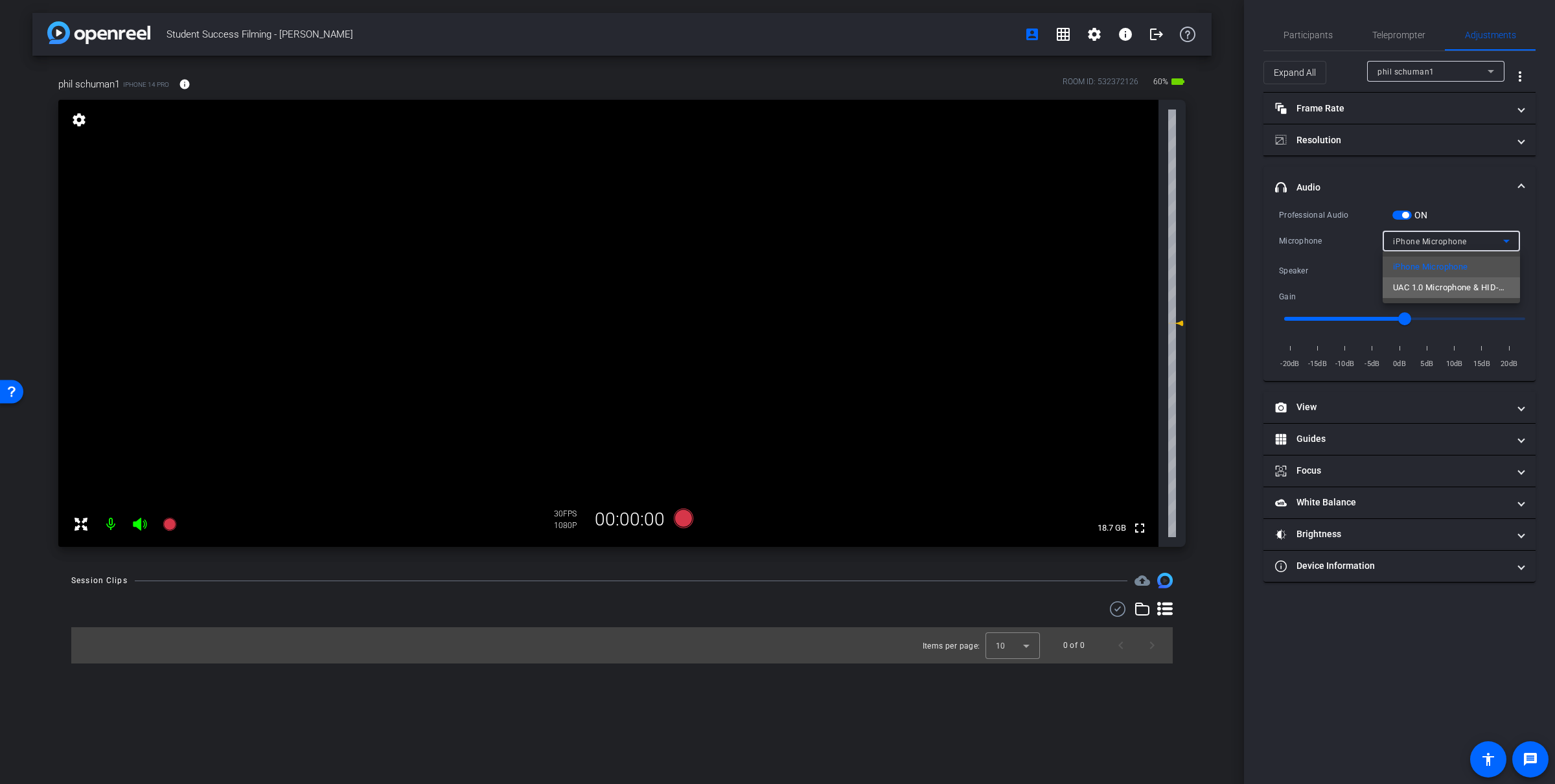
click at [875, 288] on span "UAC 1.0 Microphone & HID-Mediakey" at bounding box center [1452, 287] width 117 height 15
click at [875, 318] on input "range" at bounding box center [1405, 318] width 268 height 28
click at [875, 319] on input "range" at bounding box center [1405, 318] width 268 height 28
click at [875, 315] on input "range" at bounding box center [1405, 318] width 268 height 28
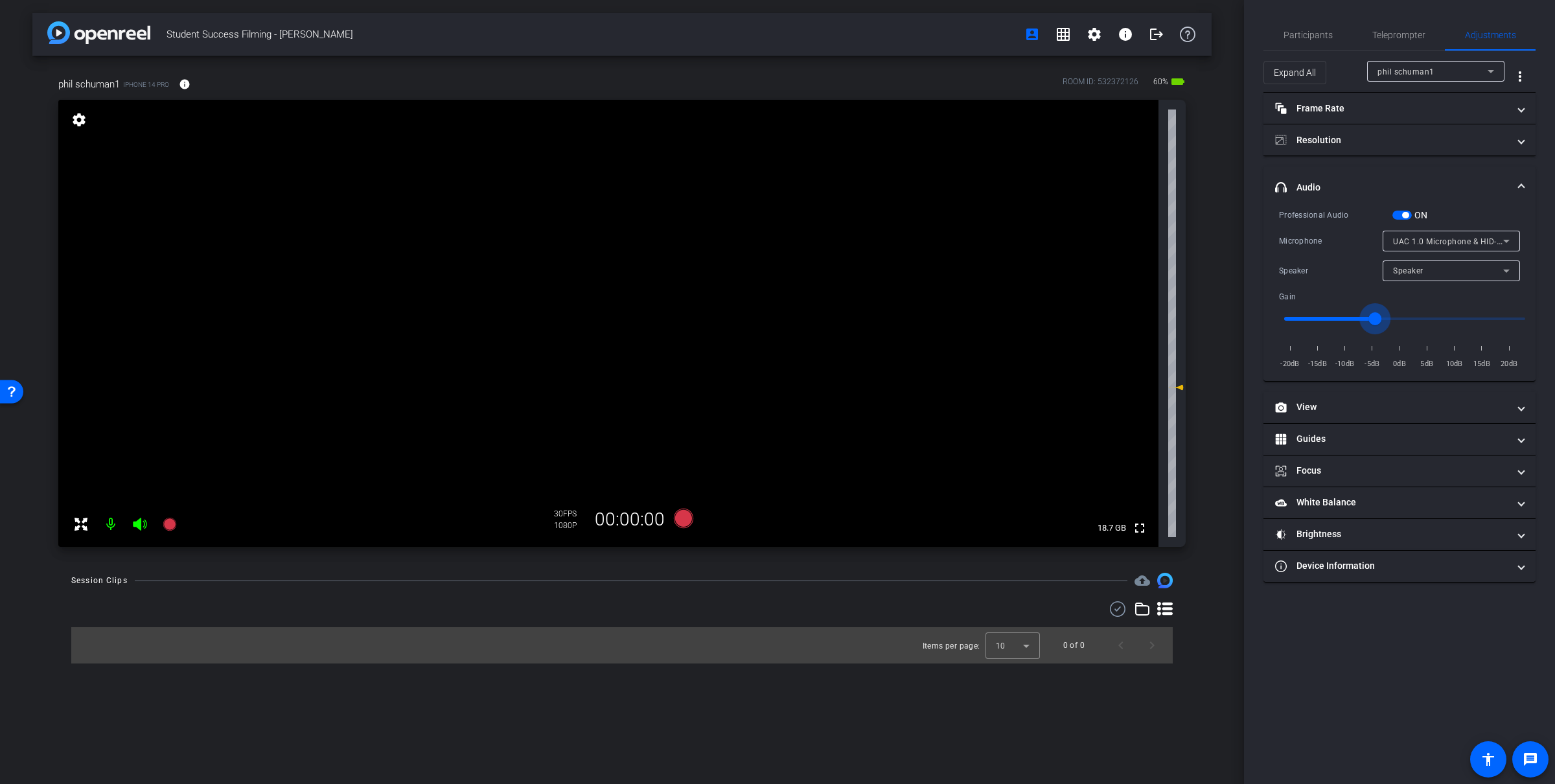
type input "-5"
click at [875, 315] on input "range" at bounding box center [1405, 318] width 268 height 28
click at [875, 45] on div "Participants" at bounding box center [1307, 35] width 89 height 31
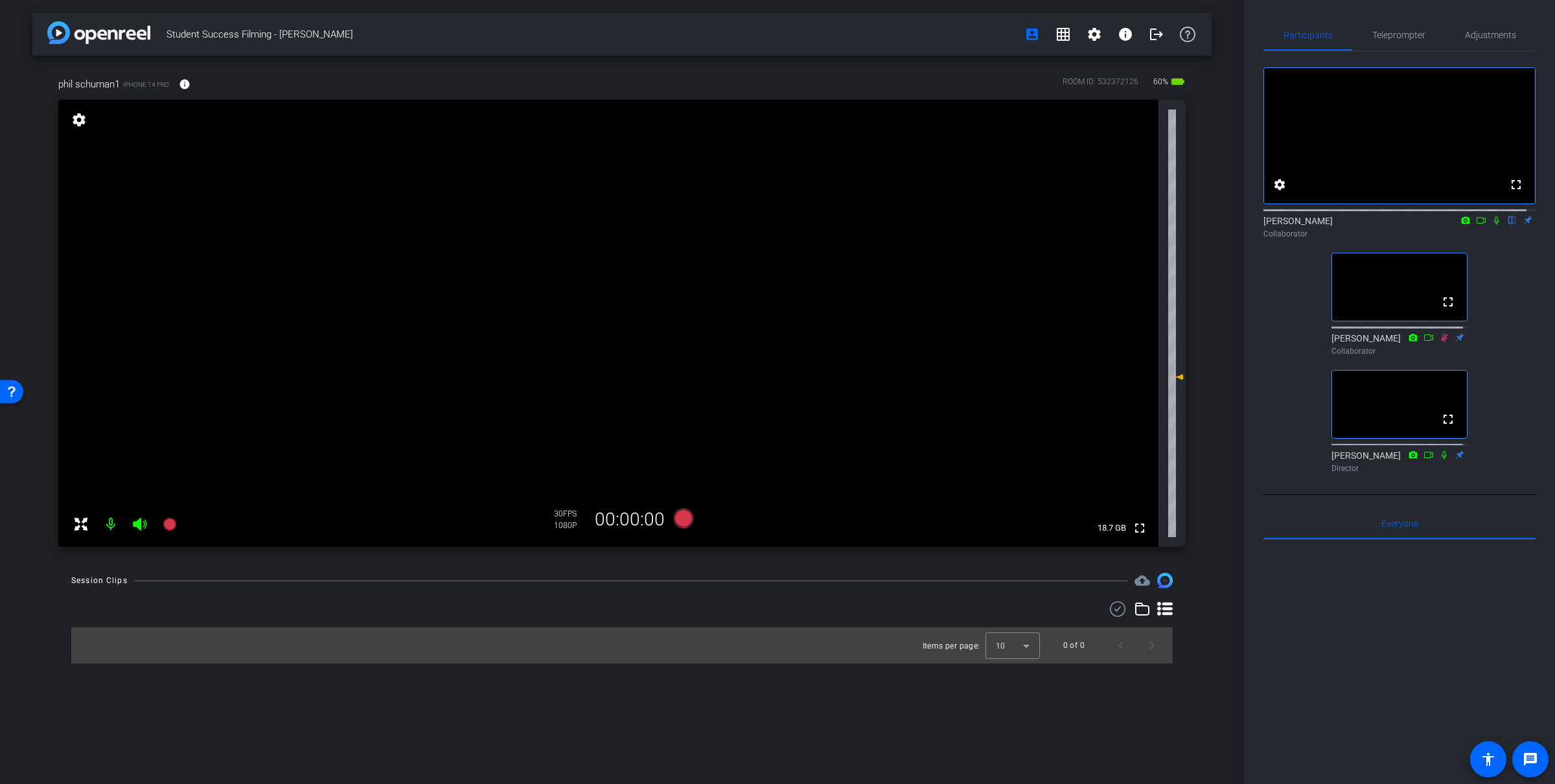
click at [875, 225] on icon at bounding box center [1497, 220] width 11 height 9
click at [875, 43] on span "Teleprompter" at bounding box center [1398, 35] width 53 height 31
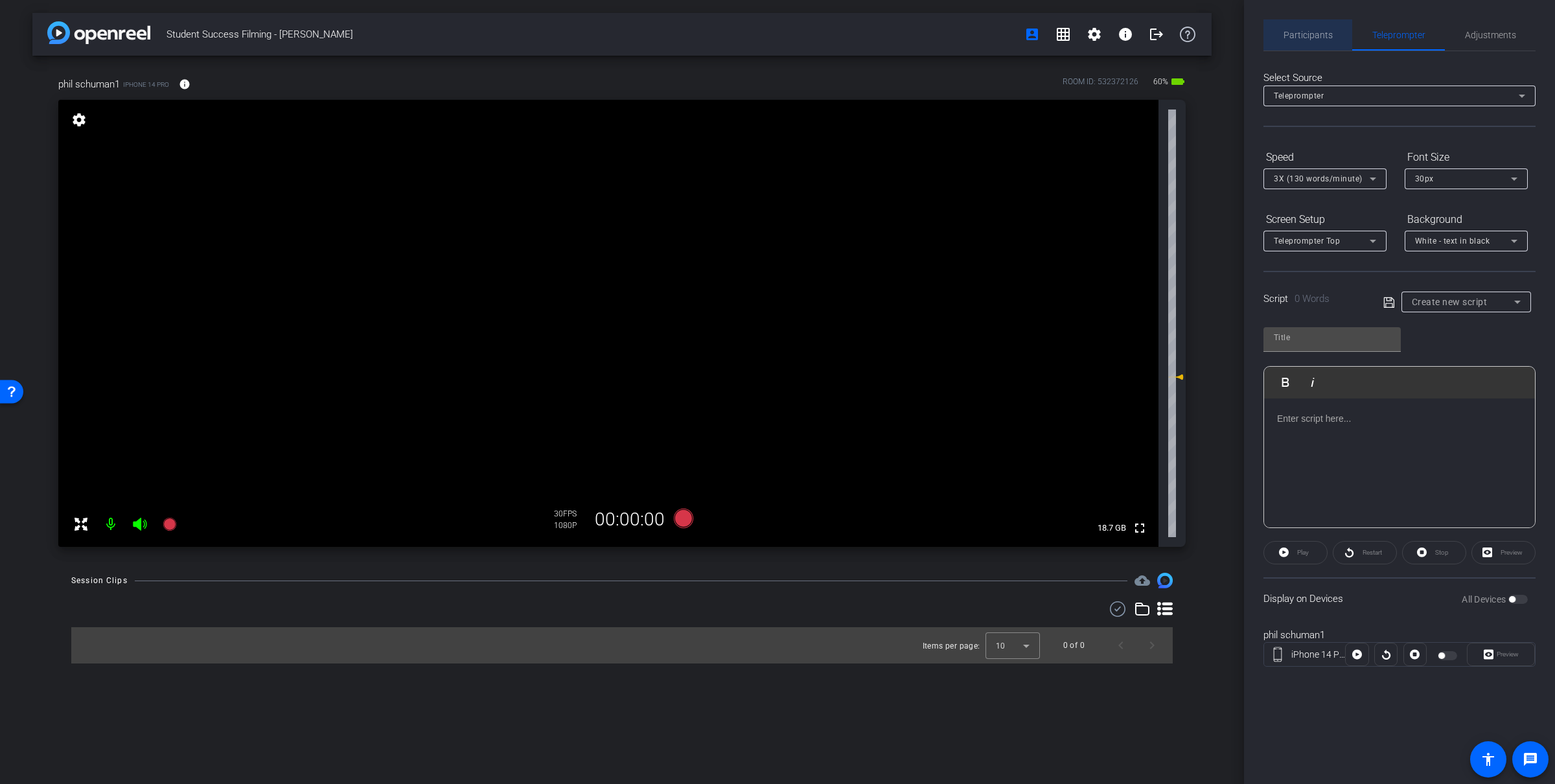
click at [875, 31] on span "Participants" at bounding box center [1308, 35] width 50 height 9
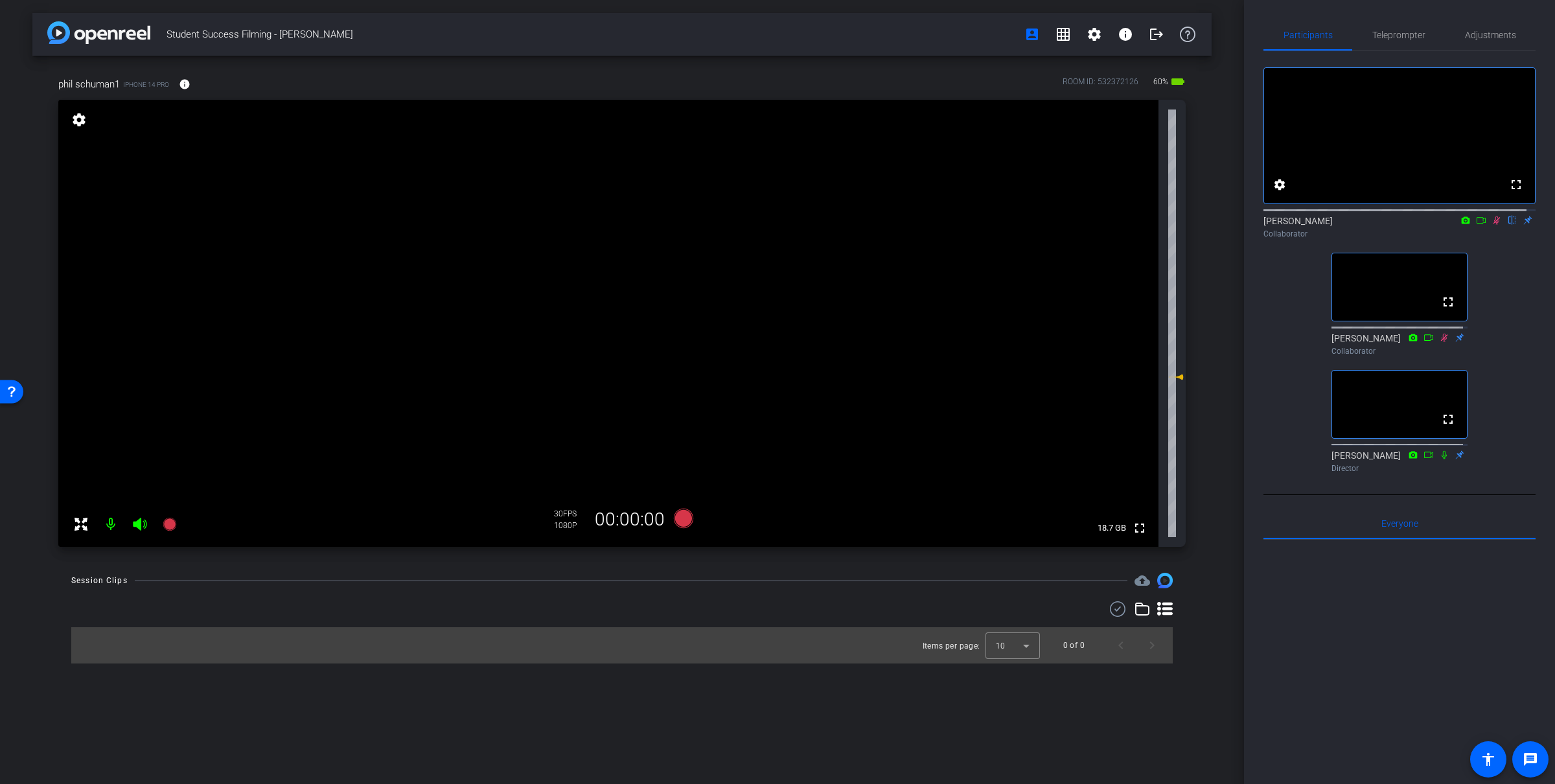
click at [875, 225] on icon at bounding box center [1481, 220] width 11 height 9
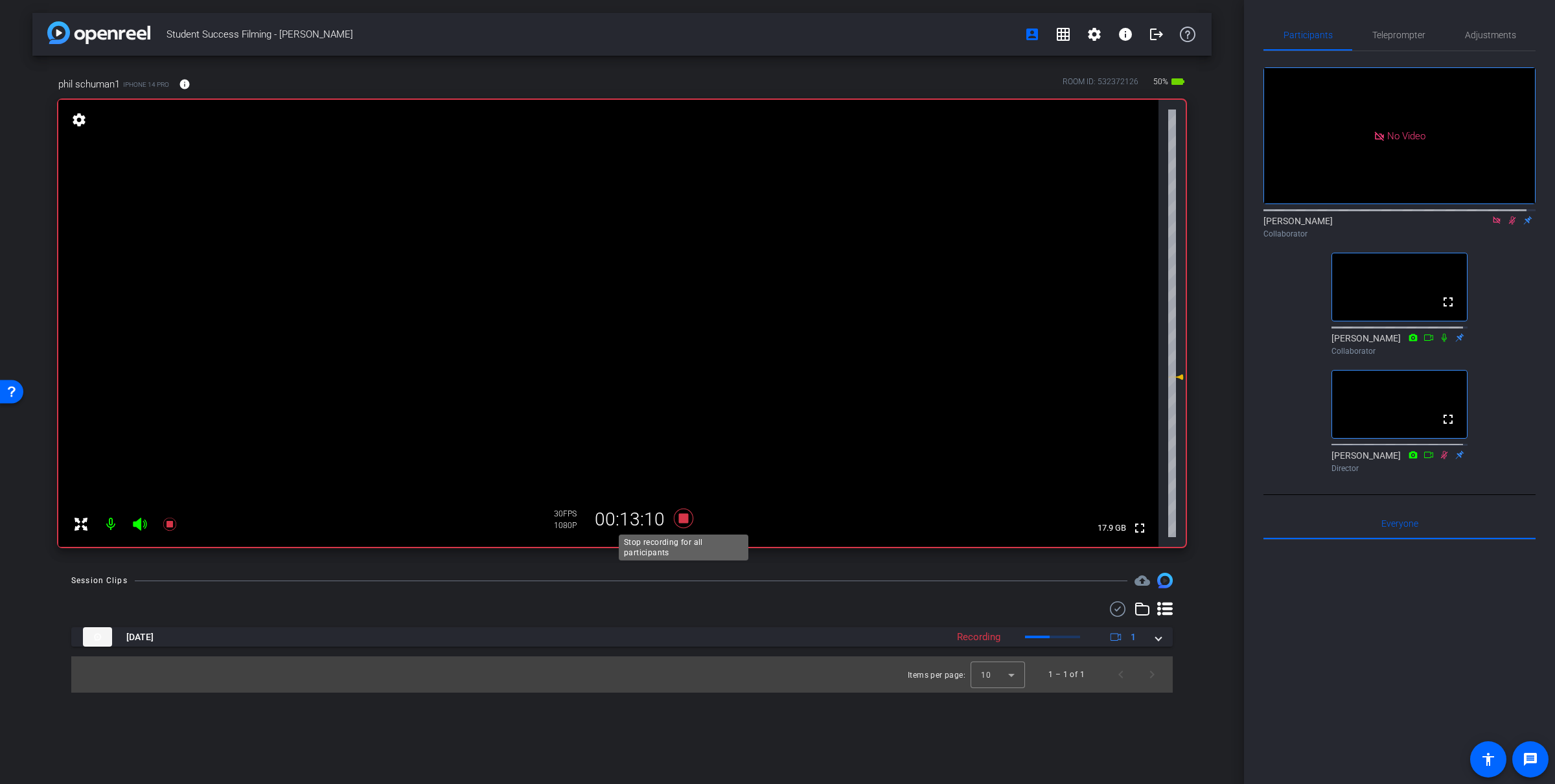
click at [688, 510] on icon at bounding box center [684, 518] width 31 height 24
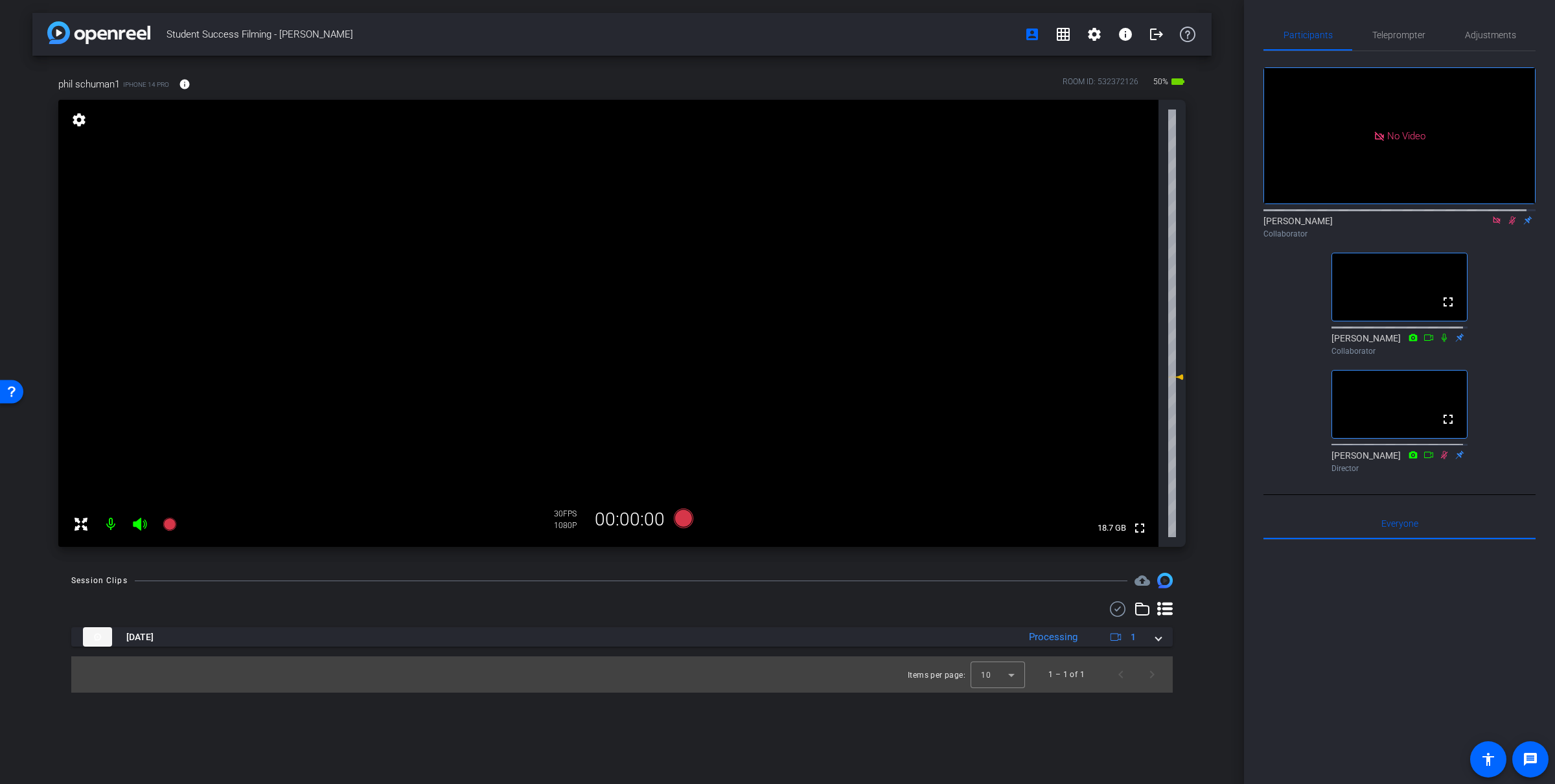
click at [679, 525] on icon at bounding box center [684, 518] width 19 height 19
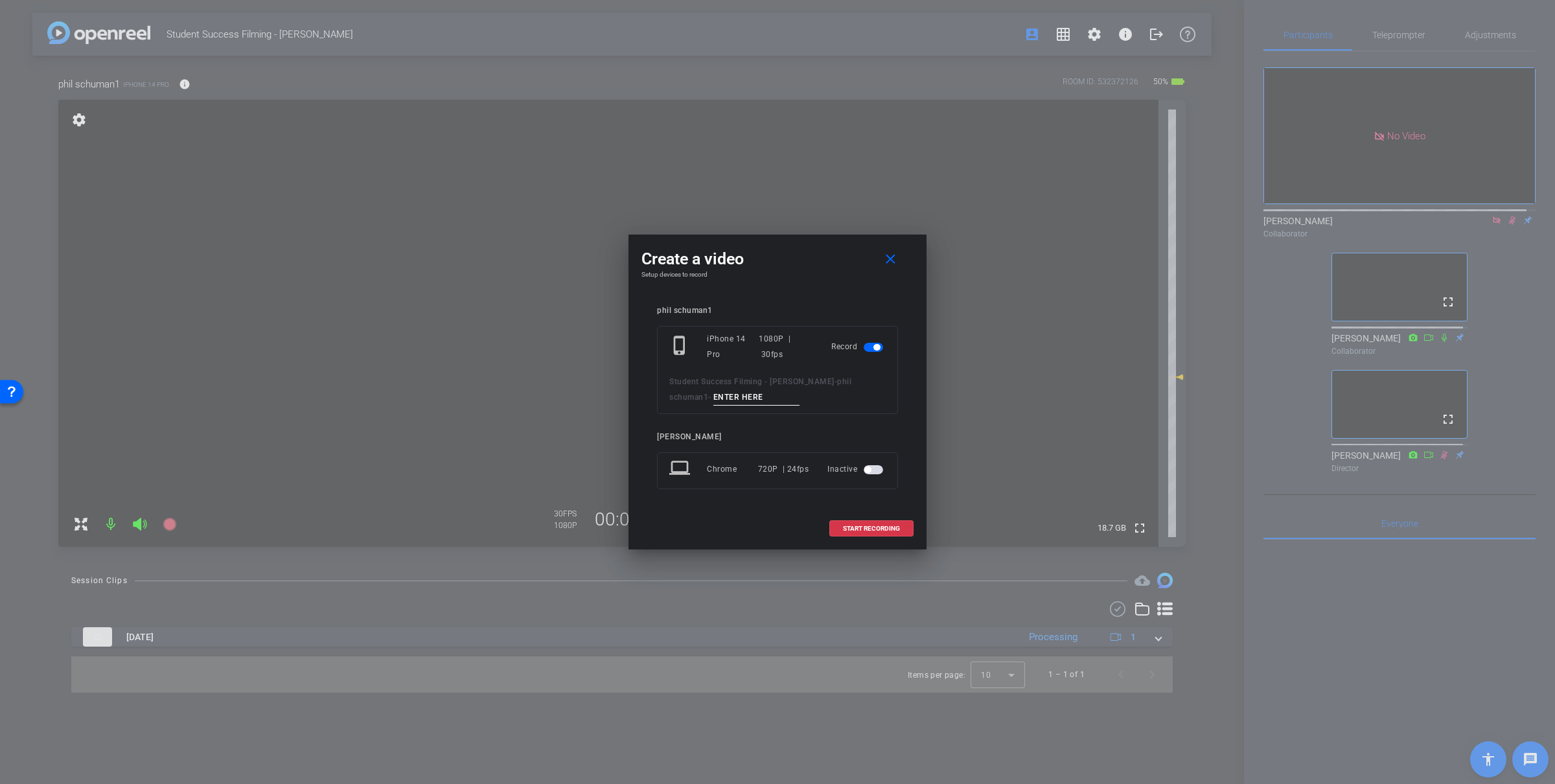
click at [742, 390] on input at bounding box center [757, 398] width 87 height 16
type input "promo"
click at [850, 526] on span "START RECORDING" at bounding box center [871, 528] width 57 height 6
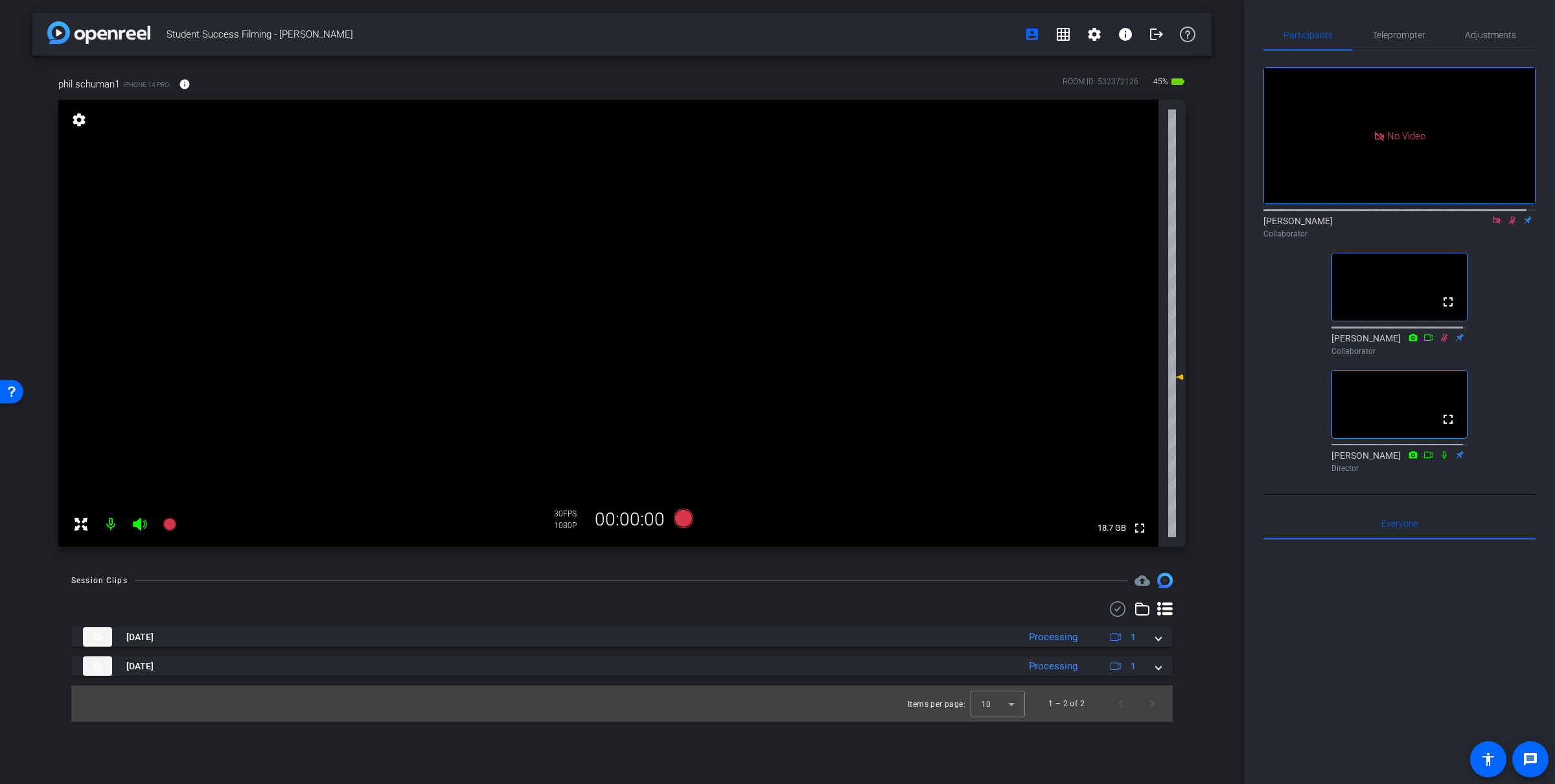
click at [875, 223] on icon at bounding box center [1497, 220] width 7 height 7
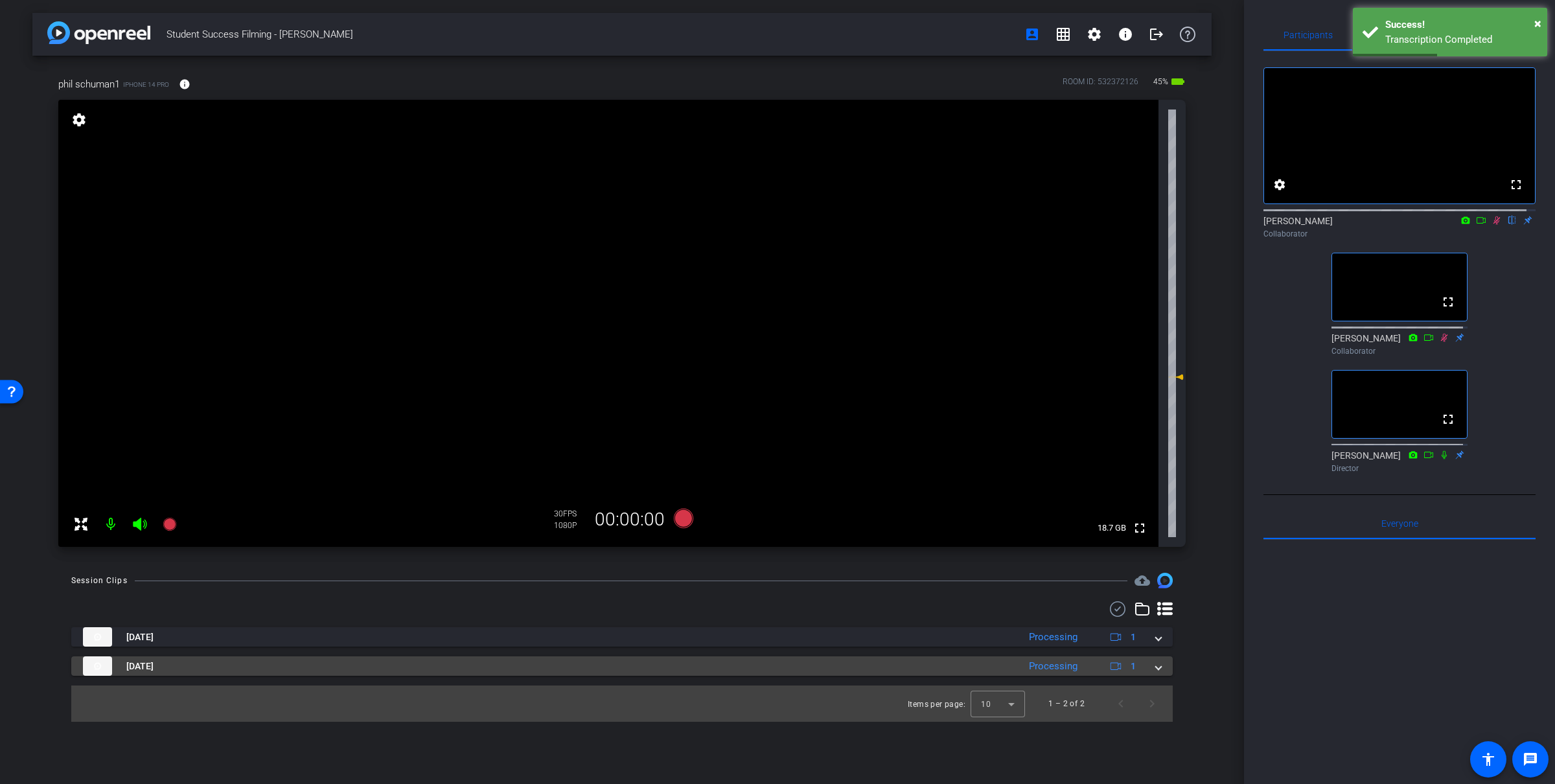
click at [875, 666] on mat-expansion-panel-header "Sep 11, 2025 Processing 1" at bounding box center [622, 666] width 1102 height 19
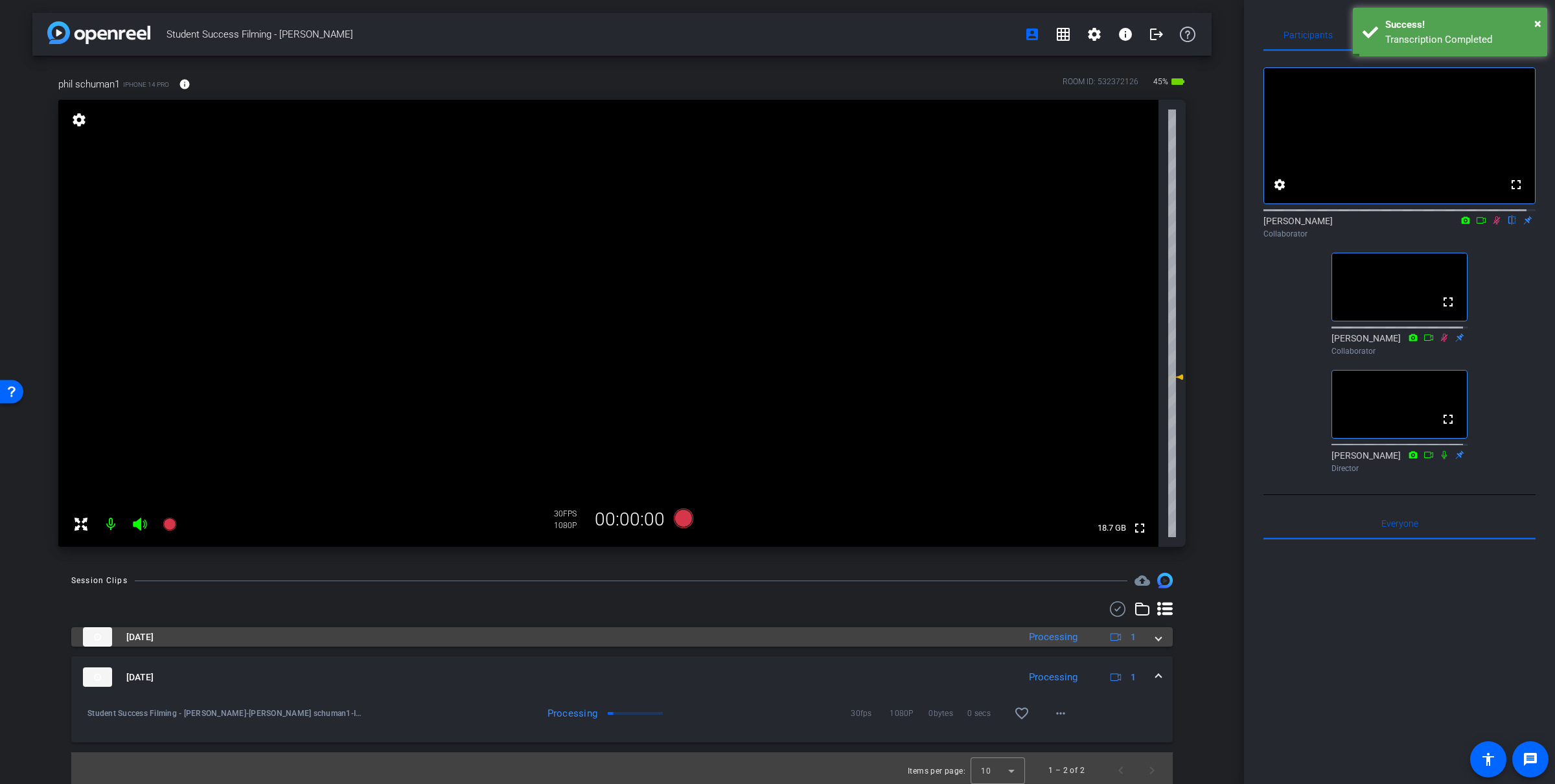
click at [875, 635] on span at bounding box center [1159, 636] width 5 height 14
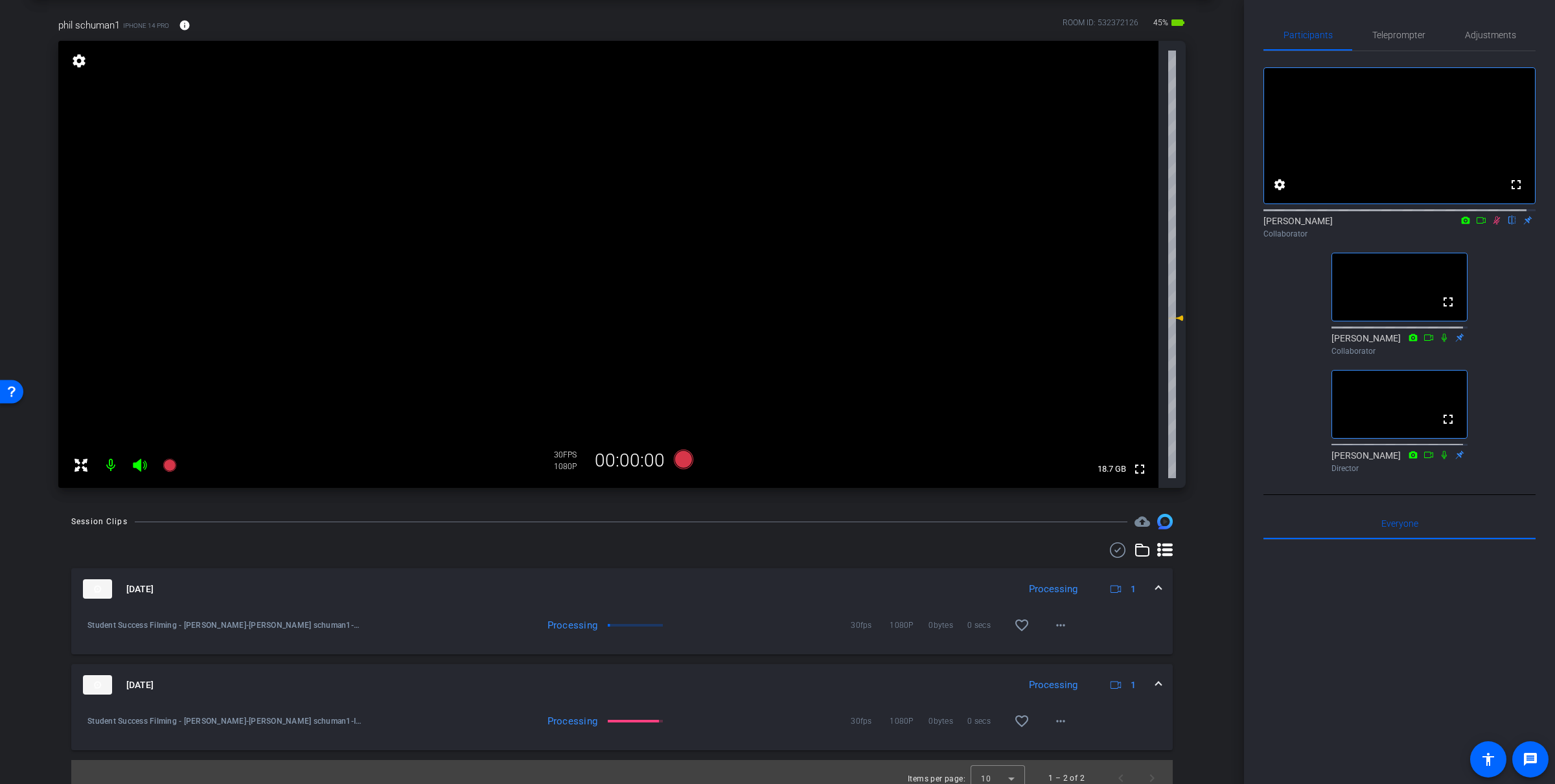
scroll to position [71, 0]
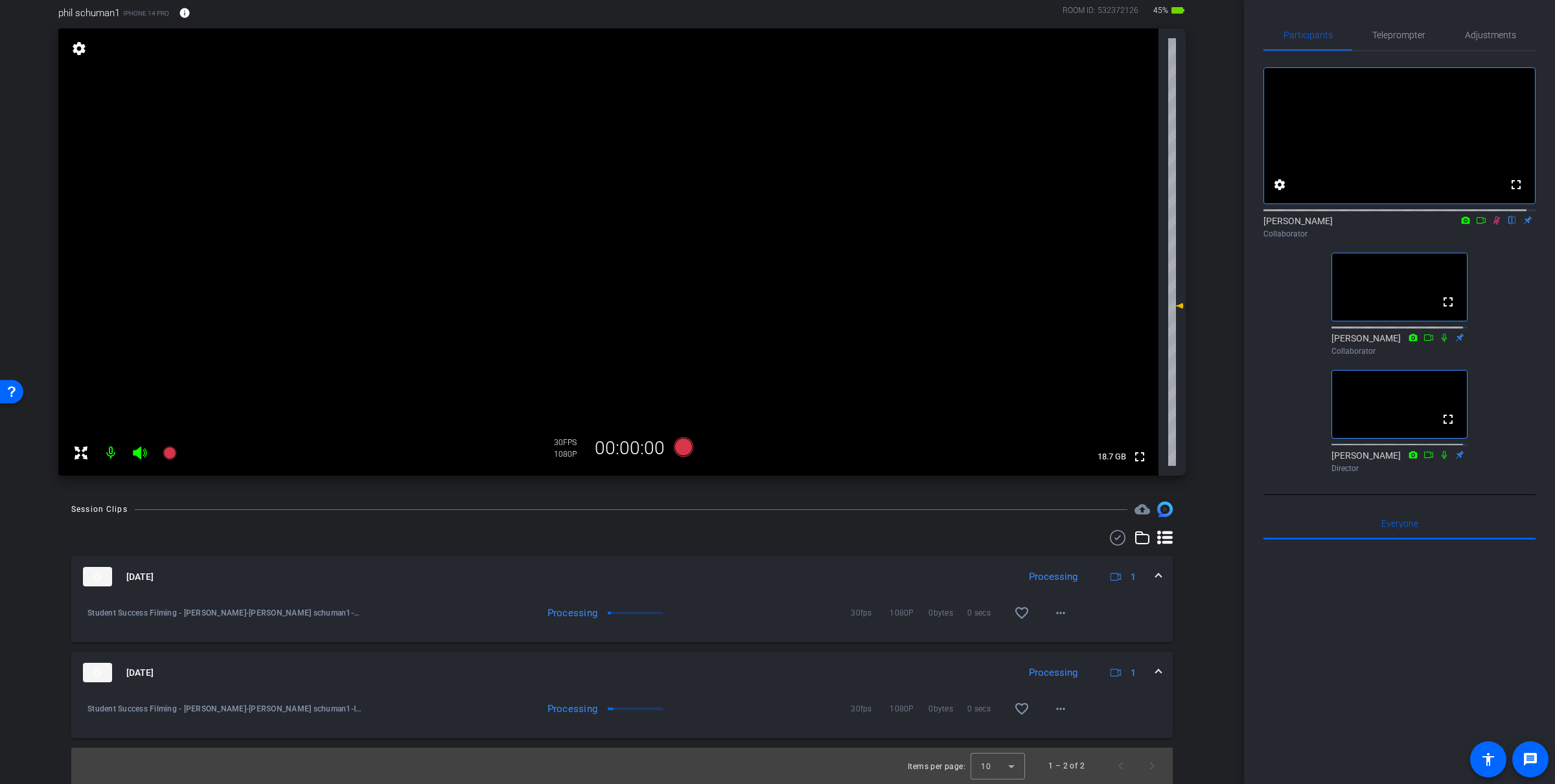
click at [875, 675] on div "Sep 11, 2025 Processing 1" at bounding box center [620, 672] width 1073 height 19
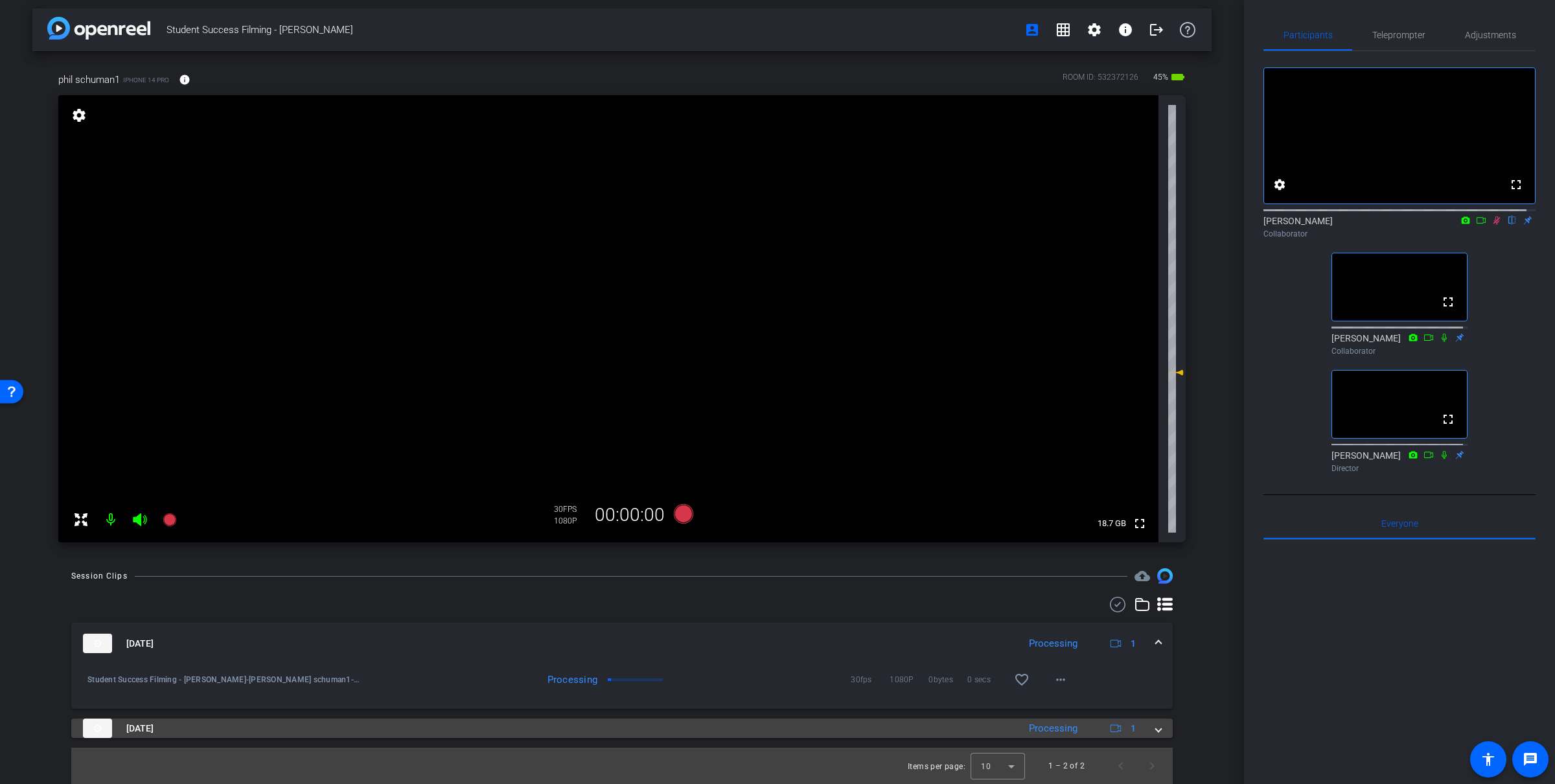
scroll to position [5, 0]
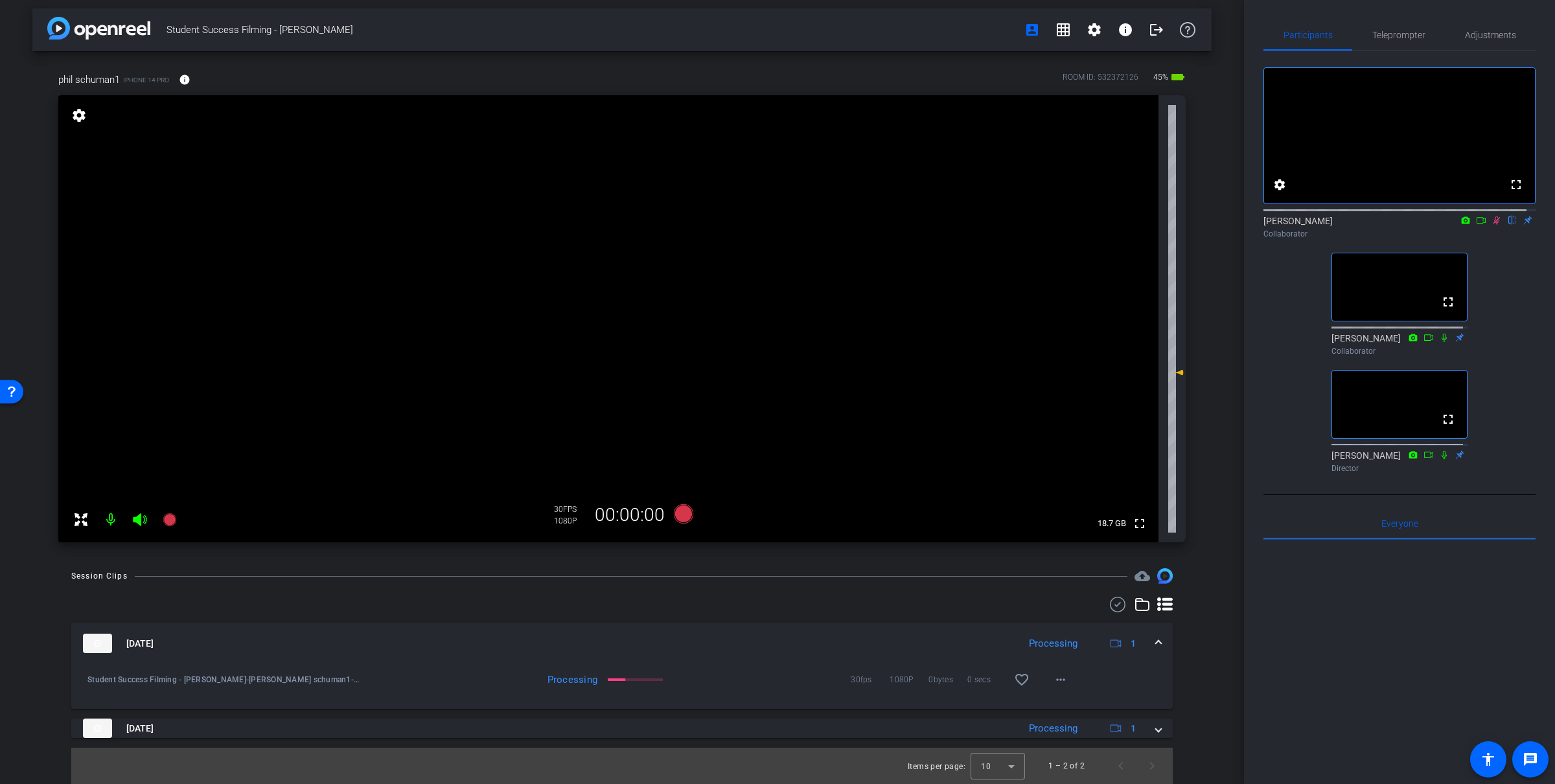
click at [875, 696] on span at bounding box center [1159, 728] width 5 height 14
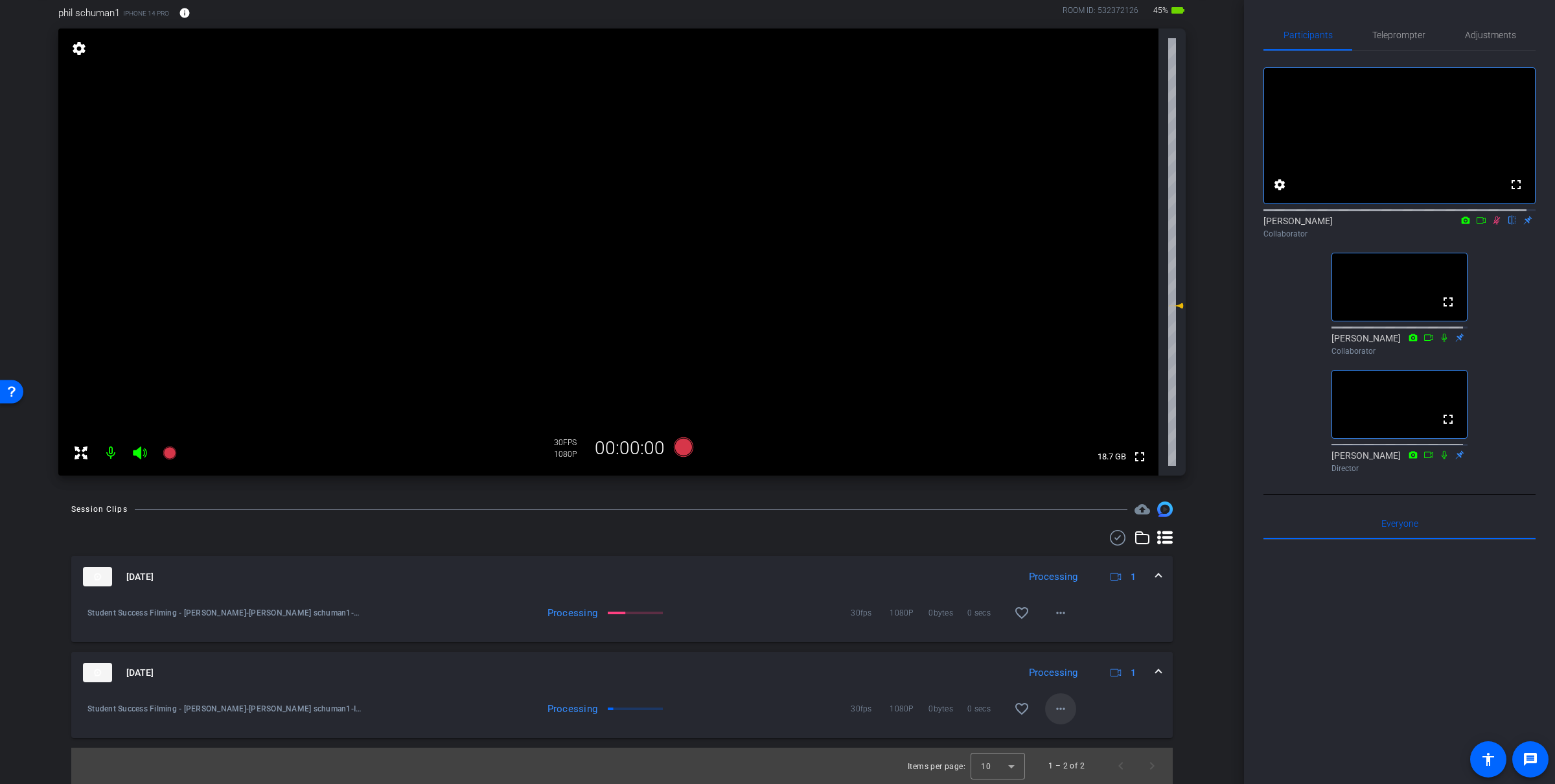
click at [875, 696] on mat-icon "more_horiz" at bounding box center [1060, 708] width 15 height 15
click at [875, 564] on div at bounding box center [777, 392] width 1555 height 784
click at [630, 211] on video at bounding box center [608, 252] width 1100 height 447
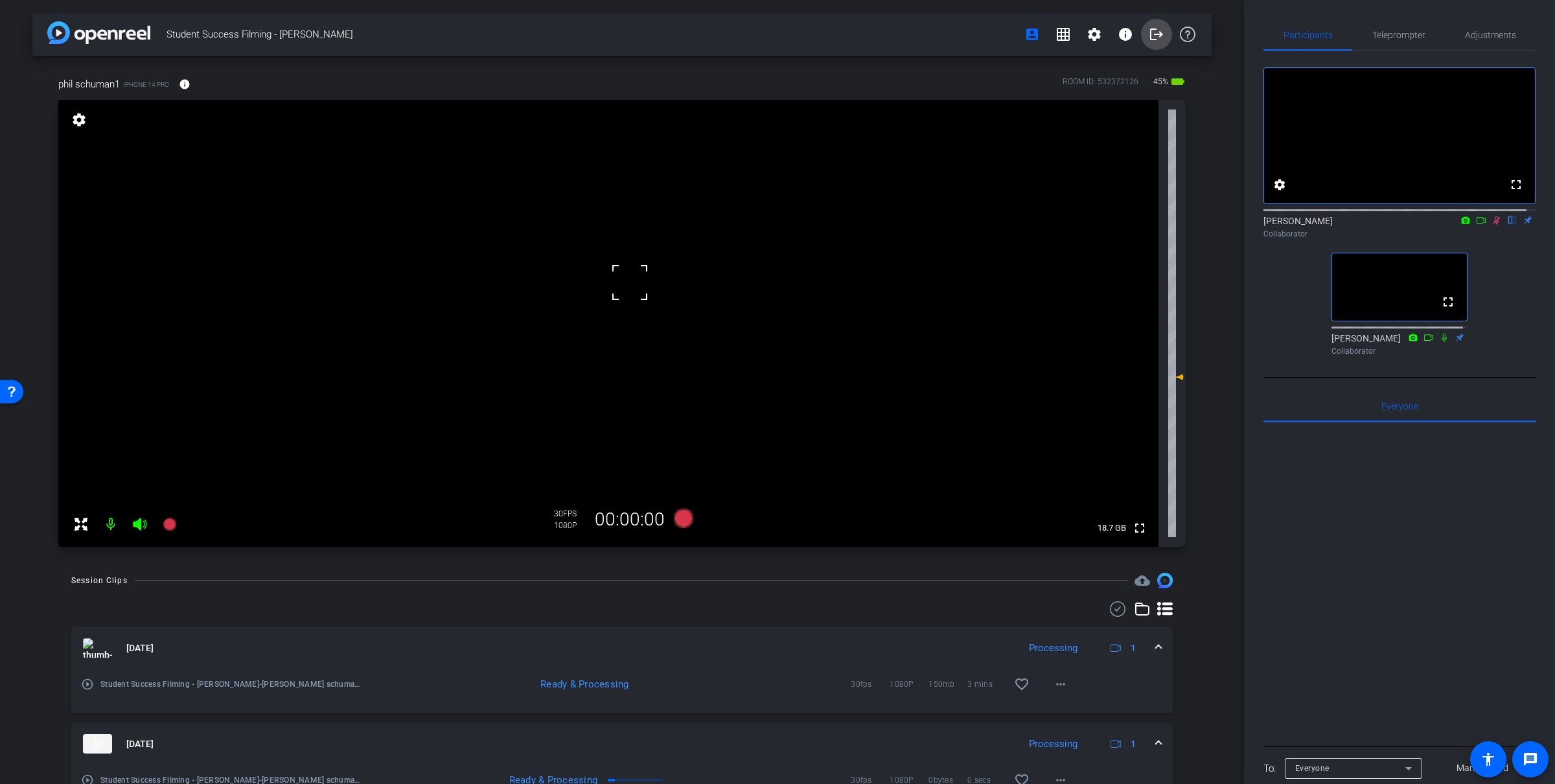
click at [875, 43] on span at bounding box center [1156, 34] width 31 height 31
